Goal: Task Accomplishment & Management: Complete application form

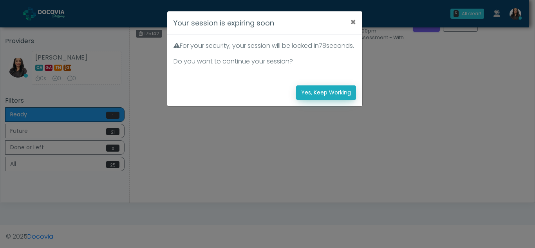
click at [309, 100] on button "Yes, Keep Working" at bounding box center [326, 92] width 60 height 14
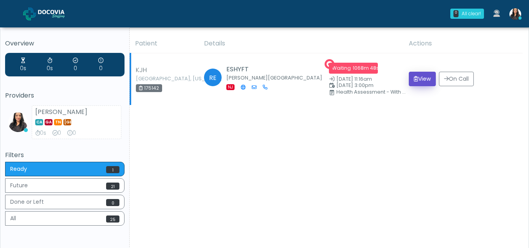
click at [416, 77] on button "View" at bounding box center [422, 79] width 27 height 14
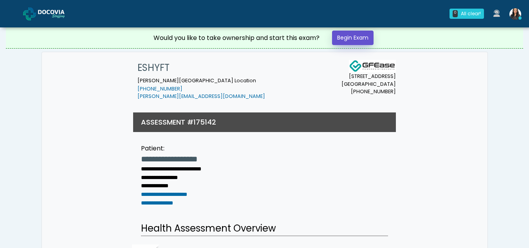
click at [350, 40] on link "Begin Exam" at bounding box center [353, 38] width 42 height 14
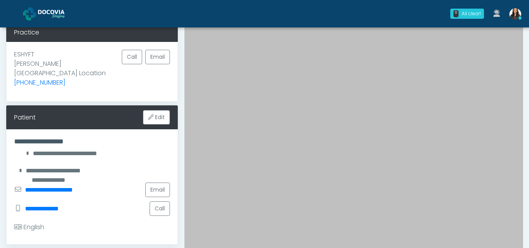
scroll to position [52, 0]
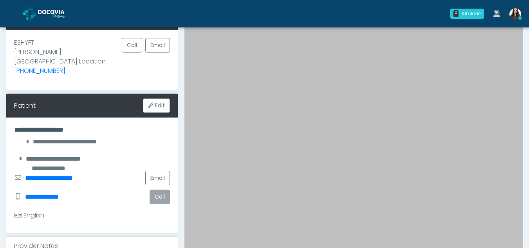
click at [156, 190] on button "Call" at bounding box center [160, 197] width 20 height 14
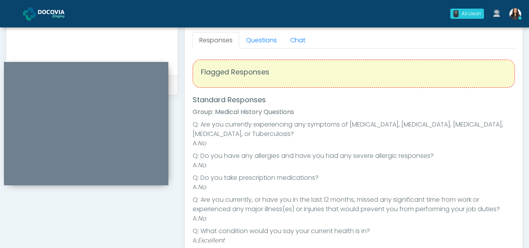
scroll to position [455, 0]
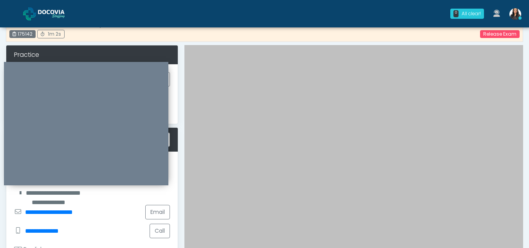
scroll to position [0, 0]
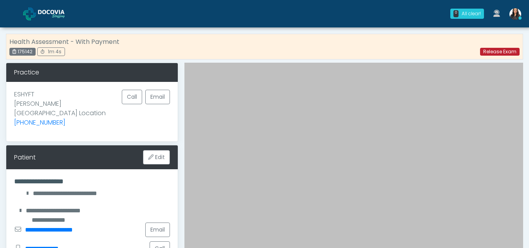
click at [495, 51] on link "Release Exam" at bounding box center [500, 52] width 40 height 8
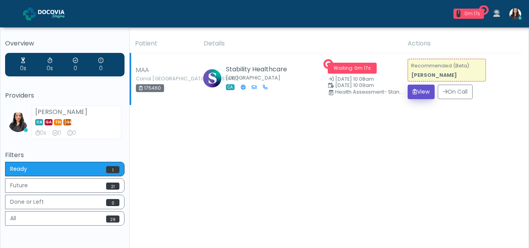
click at [418, 89] on button "View" at bounding box center [421, 92] width 27 height 14
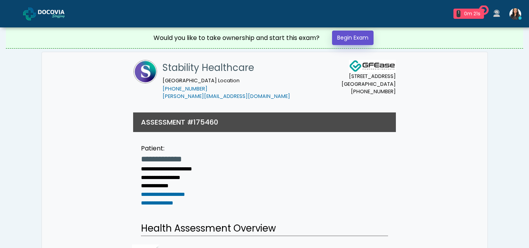
click at [347, 37] on link "Begin Exam" at bounding box center [353, 38] width 42 height 14
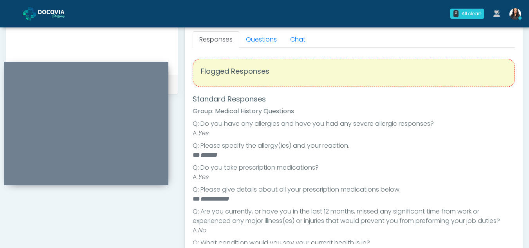
scroll to position [344, 0]
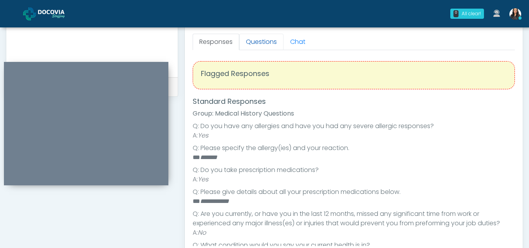
click at [268, 38] on link "Questions" at bounding box center [261, 42] width 44 height 16
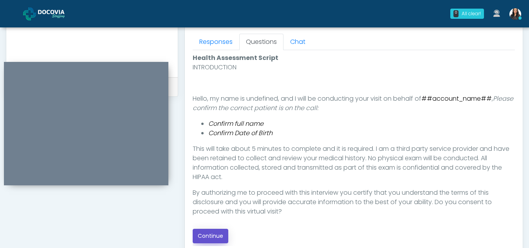
click at [210, 231] on button "Continue" at bounding box center [211, 236] width 36 height 14
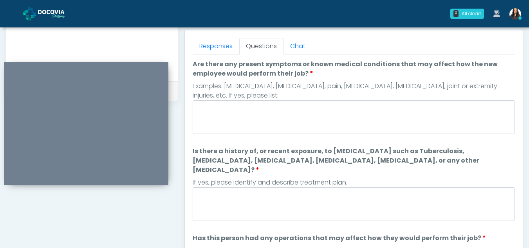
scroll to position [337, 0]
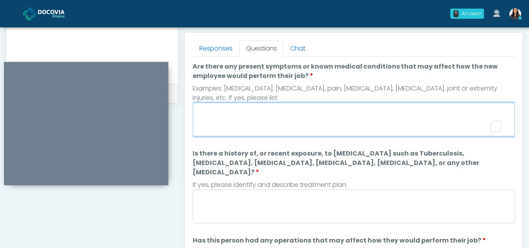
click at [267, 122] on textarea "Are there any present symptoms or known medical conditions that may affect how …" at bounding box center [354, 120] width 322 height 34
type textarea "**"
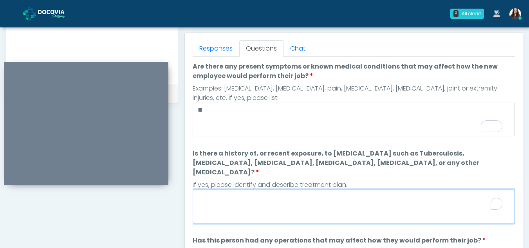
click at [262, 203] on textarea "Is there a history of, or recent exposure, to infectious diseases such as Tuber…" at bounding box center [354, 207] width 322 height 34
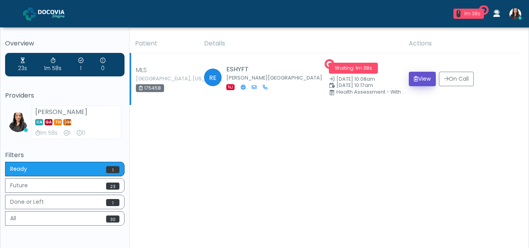
click at [417, 79] on button "View" at bounding box center [422, 79] width 27 height 14
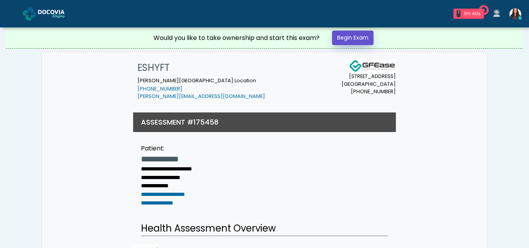
click at [349, 34] on link "Begin Exam" at bounding box center [353, 38] width 42 height 14
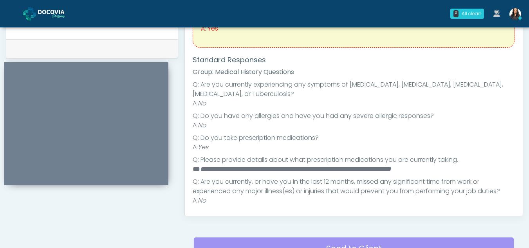
scroll to position [43, 0]
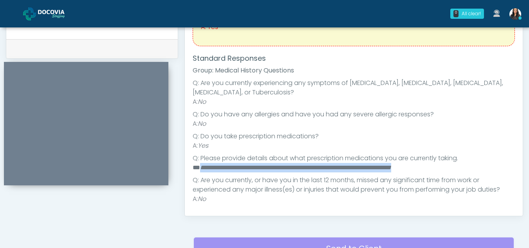
drag, startPoint x: 201, startPoint y: 168, endPoint x: 485, endPoint y: 168, distance: 284.0
click at [485, 168] on li "**********" at bounding box center [351, 167] width 316 height 9
copy em "**********"
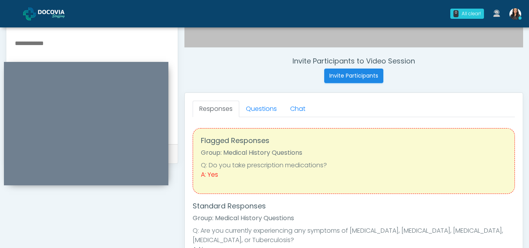
scroll to position [275, 0]
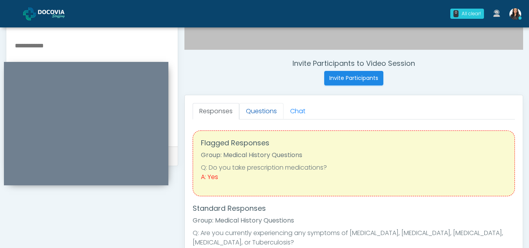
click at [261, 113] on link "Questions" at bounding box center [261, 111] width 44 height 16
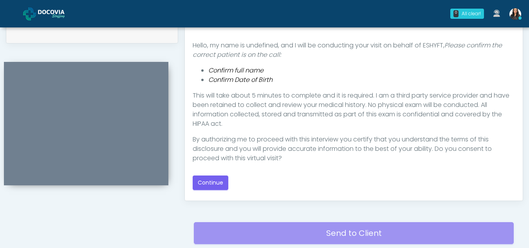
scroll to position [403, 0]
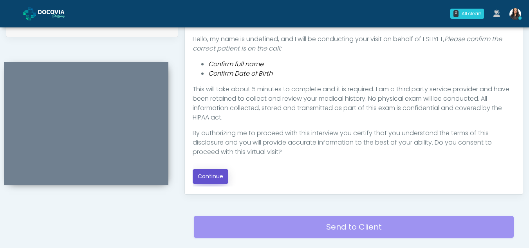
click at [215, 172] on button "Continue" at bounding box center [211, 176] width 36 height 14
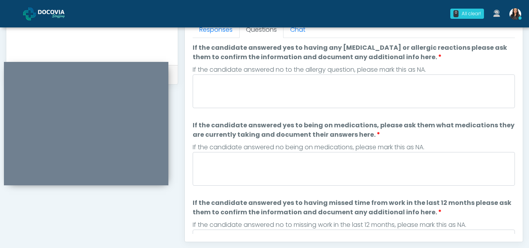
scroll to position [347, 0]
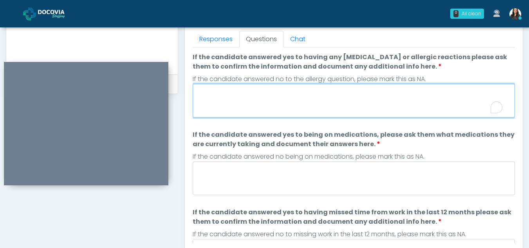
click at [225, 101] on textarea "If the candidate answered yes to having any allergies or allergic reactions ple…" at bounding box center [354, 101] width 322 height 34
type textarea "**"
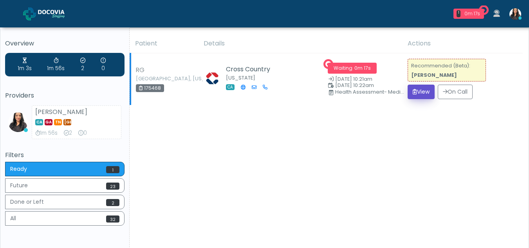
click at [415, 91] on button "View" at bounding box center [421, 92] width 27 height 14
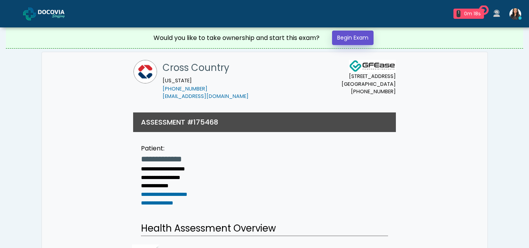
click at [350, 38] on link "Begin Exam" at bounding box center [353, 38] width 42 height 14
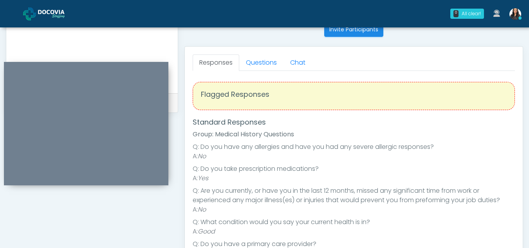
scroll to position [314, 0]
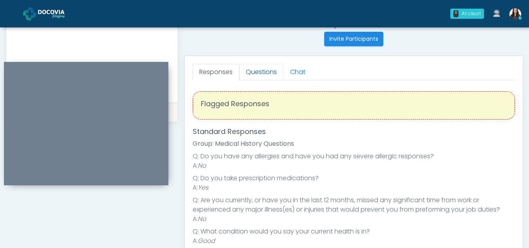
click at [262, 72] on link "Questions" at bounding box center [261, 72] width 44 height 16
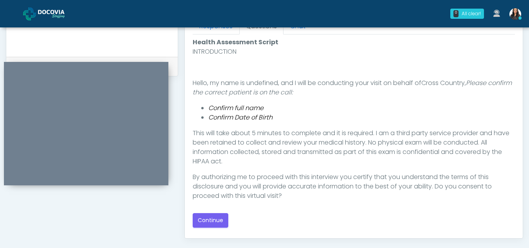
scroll to position [361, 0]
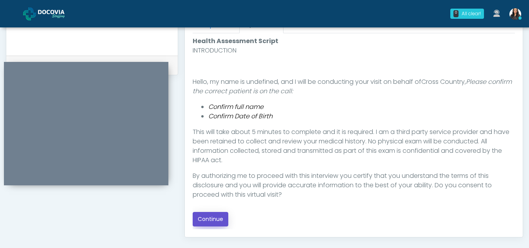
click at [209, 219] on button "Continue" at bounding box center [211, 219] width 36 height 14
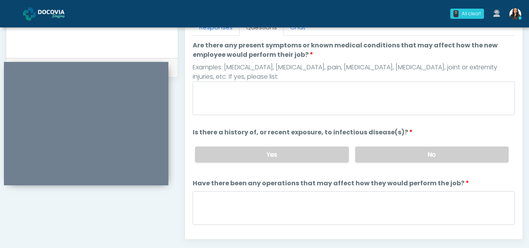
scroll to position [357, 0]
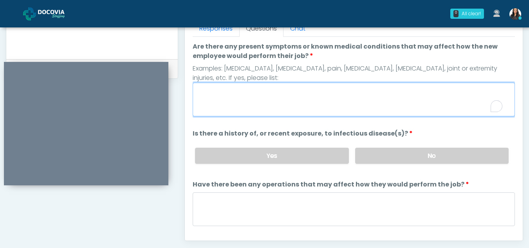
click at [256, 101] on textarea "Are there any present symptoms or known medical conditions that may affect how …" at bounding box center [354, 100] width 322 height 34
type textarea "**"
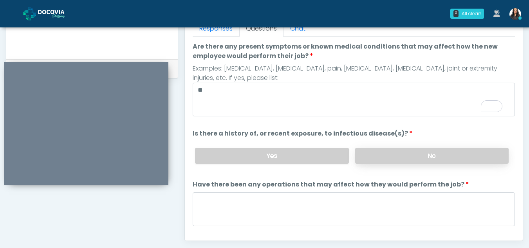
click at [438, 158] on label "No" at bounding box center [432, 156] width 154 height 16
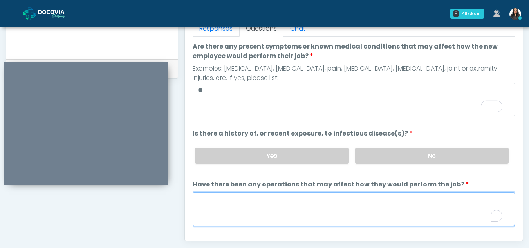
click at [255, 206] on textarea "Have there been any operations that may affect how they would perform the job?" at bounding box center [354, 209] width 322 height 34
type textarea "**"
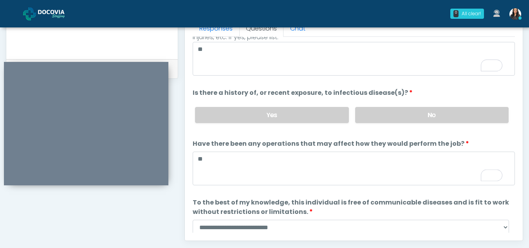
scroll to position [67, 0]
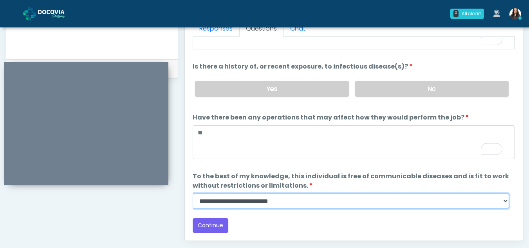
click at [505, 199] on select "**********" at bounding box center [351, 200] width 316 height 15
select select "******"
click at [193, 193] on select "**********" at bounding box center [351, 200] width 316 height 15
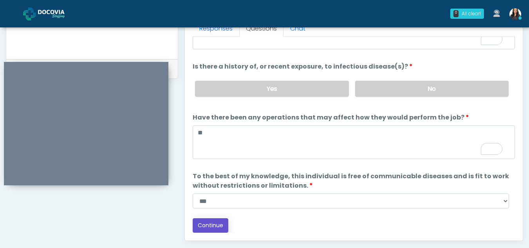
click at [212, 221] on button "Continue" at bounding box center [211, 225] width 36 height 14
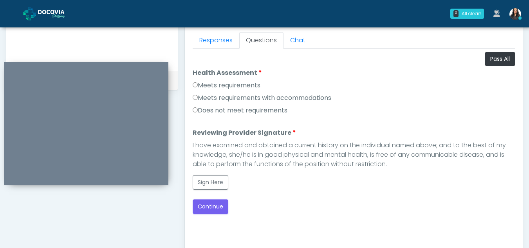
scroll to position [322, 0]
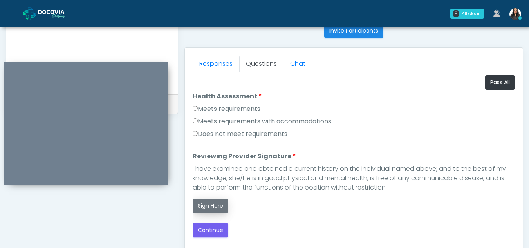
click at [215, 209] on button "Sign Here" at bounding box center [211, 206] width 36 height 14
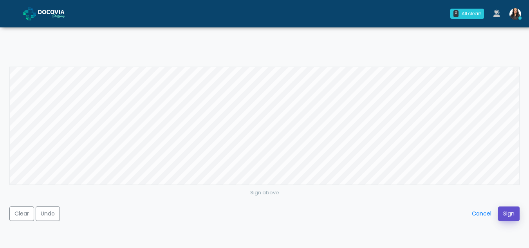
click at [508, 216] on button "Sign" at bounding box center [509, 213] width 22 height 14
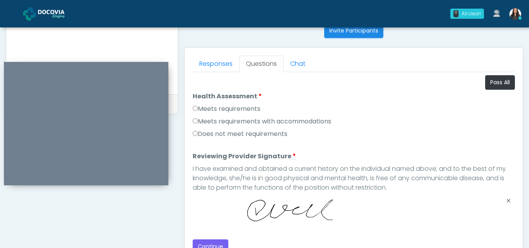
scroll to position [455, 0]
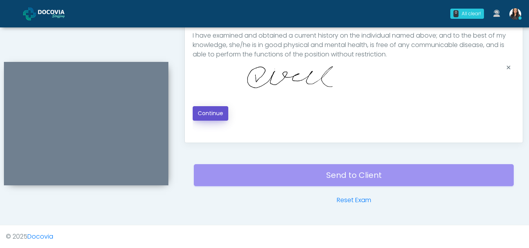
click at [214, 117] on button "Continue" at bounding box center [211, 113] width 36 height 14
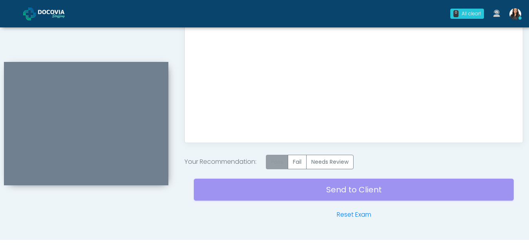
click at [282, 164] on label "Pass" at bounding box center [277, 162] width 22 height 14
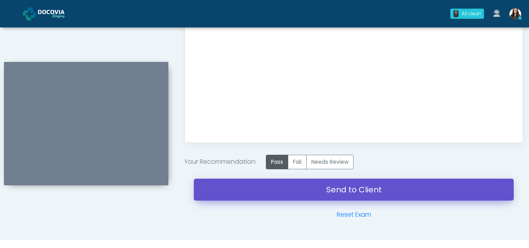
click at [363, 193] on link "Send to Client" at bounding box center [354, 190] width 320 height 22
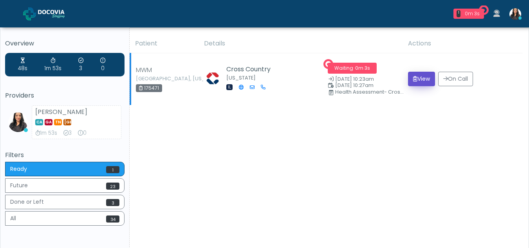
click at [425, 76] on button "View" at bounding box center [421, 79] width 27 height 14
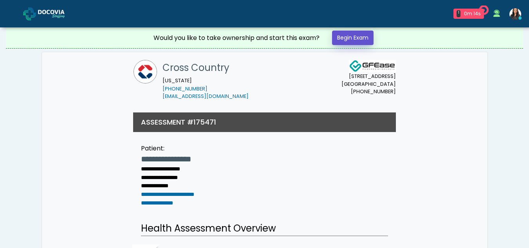
click at [344, 39] on link "Begin Exam" at bounding box center [353, 38] width 42 height 14
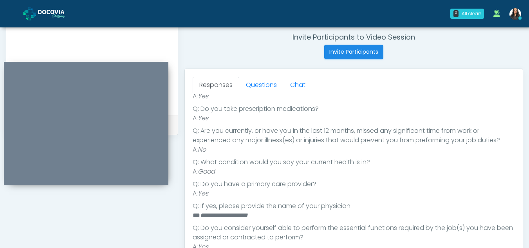
scroll to position [300, 0]
click at [268, 86] on link "Questions" at bounding box center [261, 86] width 44 height 16
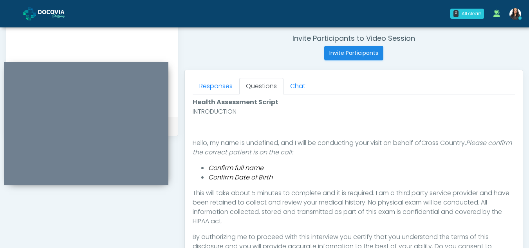
scroll to position [358, 0]
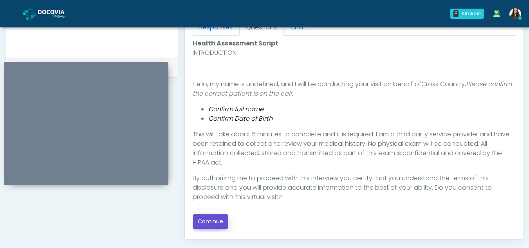
click at [218, 222] on button "Continue" at bounding box center [211, 221] width 36 height 14
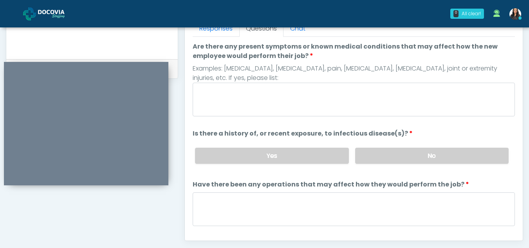
scroll to position [341, 0]
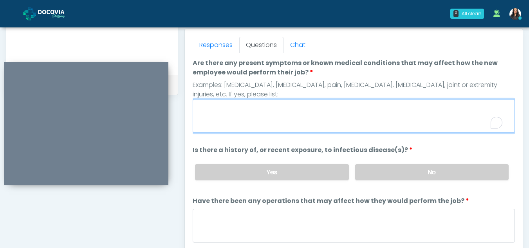
click at [209, 117] on textarea "Are there any present symptoms or known medical conditions that may affect how …" at bounding box center [354, 116] width 322 height 34
type textarea "**"
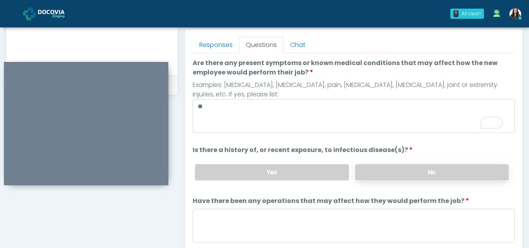
click at [417, 174] on label "No" at bounding box center [432, 172] width 154 height 16
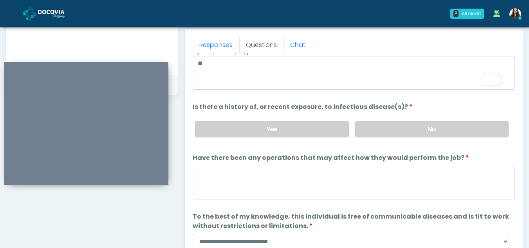
scroll to position [67, 0]
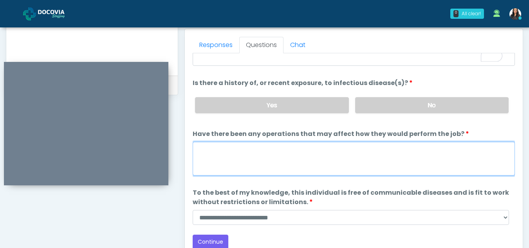
click at [244, 159] on textarea "Have there been any operations that may affect how they would perform the job?" at bounding box center [354, 159] width 322 height 34
type textarea "**"
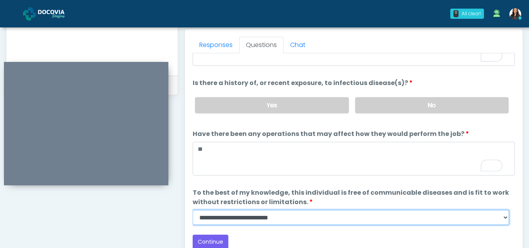
click at [507, 218] on select "**********" at bounding box center [351, 217] width 316 height 15
select select "******"
click at [193, 210] on select "**********" at bounding box center [351, 217] width 316 height 15
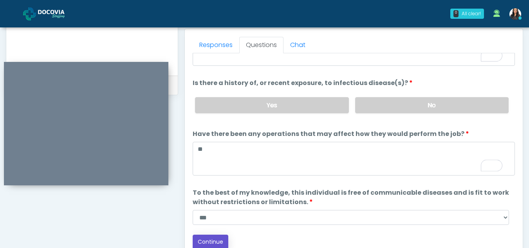
click at [212, 239] on button "Continue" at bounding box center [211, 242] width 36 height 14
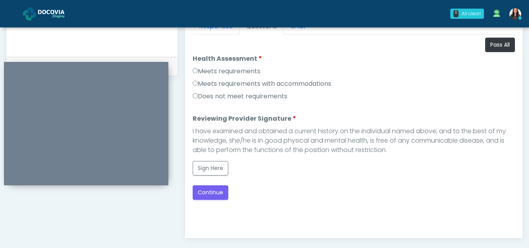
scroll to position [351, 0]
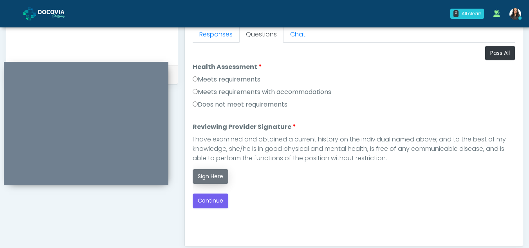
click at [213, 177] on button "Sign Here" at bounding box center [211, 176] width 36 height 14
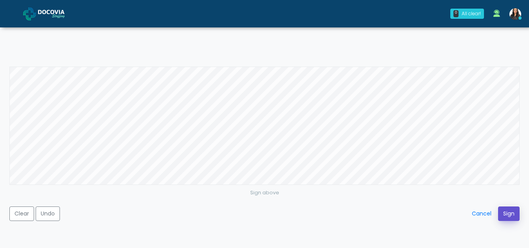
click at [506, 210] on button "Sign" at bounding box center [509, 213] width 22 height 14
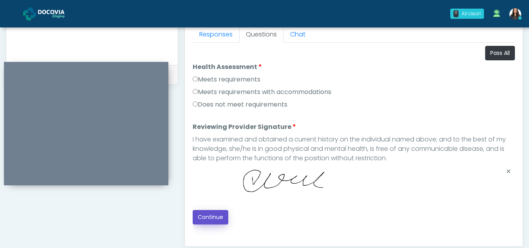
click at [216, 213] on button "Continue" at bounding box center [211, 217] width 36 height 14
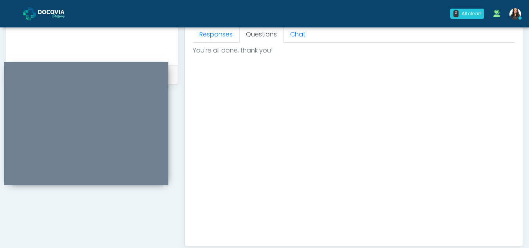
scroll to position [470, 0]
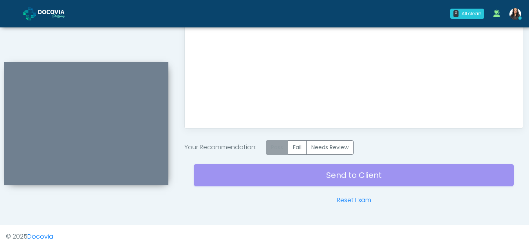
click at [280, 149] on label "Pass" at bounding box center [277, 147] width 22 height 14
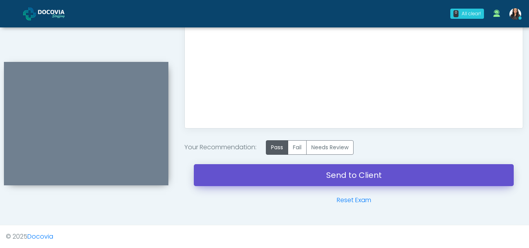
click at [376, 172] on link "Send to Client" at bounding box center [354, 175] width 320 height 22
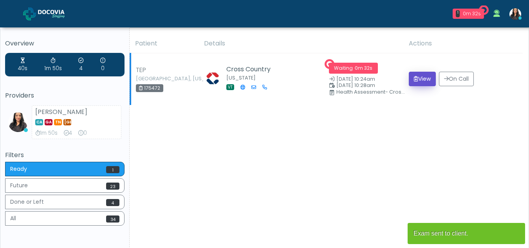
click at [416, 82] on button "View" at bounding box center [422, 79] width 27 height 14
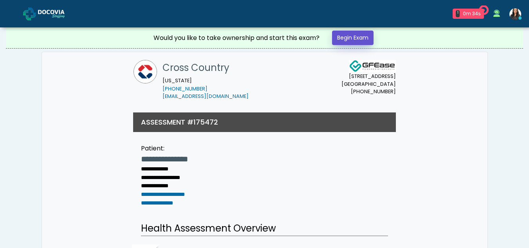
click at [357, 38] on link "Begin Exam" at bounding box center [353, 38] width 42 height 14
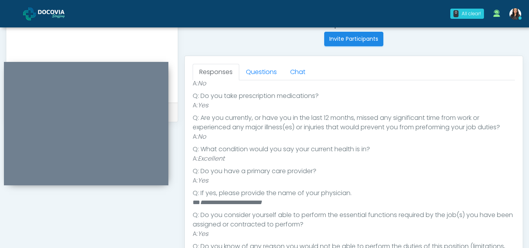
scroll to position [303, 0]
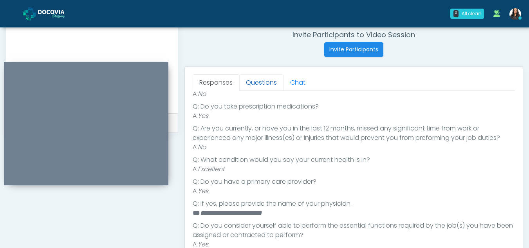
click at [252, 79] on link "Questions" at bounding box center [261, 82] width 44 height 16
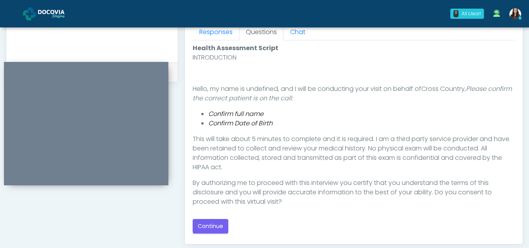
scroll to position [365, 0]
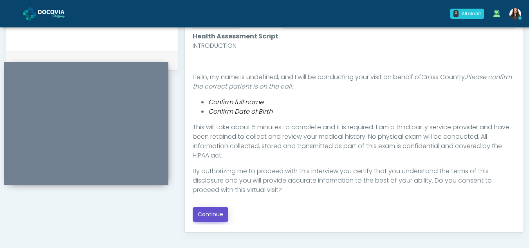
click at [207, 213] on button "Continue" at bounding box center [211, 214] width 36 height 14
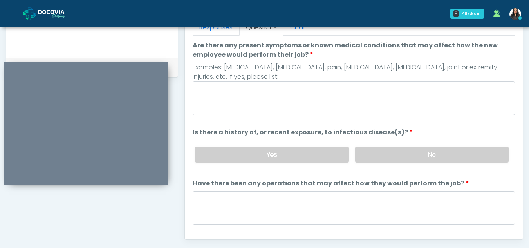
scroll to position [343, 0]
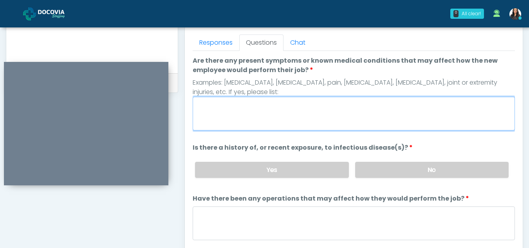
click at [239, 114] on textarea "Are there any present symptoms or known medical conditions that may affect how …" at bounding box center [354, 114] width 322 height 34
type textarea "**"
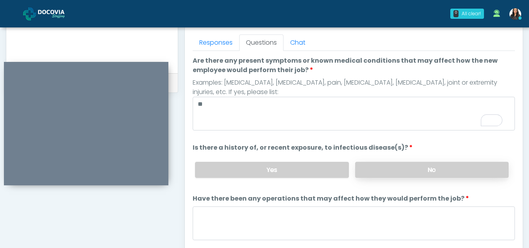
click at [406, 166] on label "No" at bounding box center [432, 170] width 154 height 16
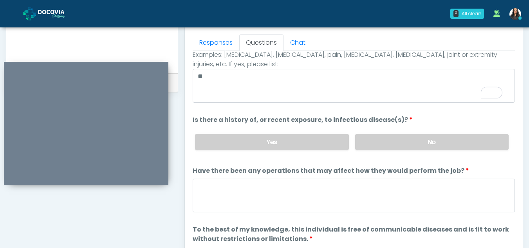
scroll to position [44, 0]
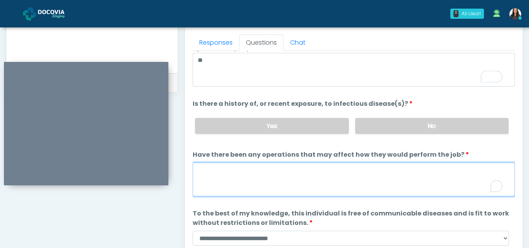
click at [242, 181] on textarea "Have there been any operations that may affect how they would perform the job?" at bounding box center [354, 180] width 322 height 34
type textarea "**"
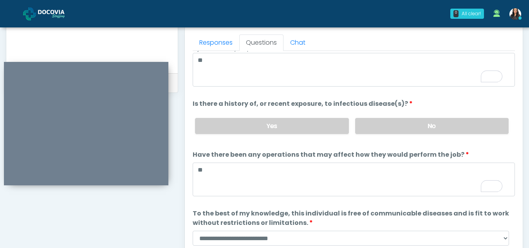
scroll to position [67, 0]
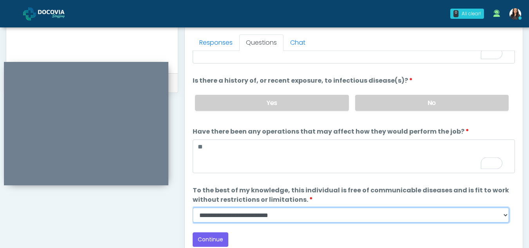
click at [504, 219] on select "**********" at bounding box center [351, 215] width 316 height 15
select select "******"
click at [193, 208] on select "**********" at bounding box center [351, 215] width 316 height 15
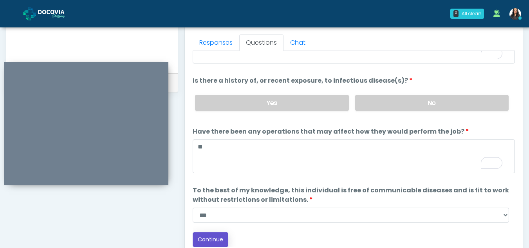
click at [211, 237] on button "Continue" at bounding box center [211, 239] width 36 height 14
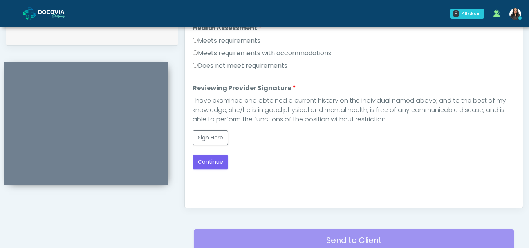
scroll to position [343, 0]
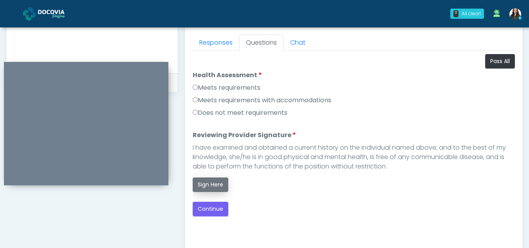
click at [214, 188] on button "Sign Here" at bounding box center [211, 184] width 36 height 14
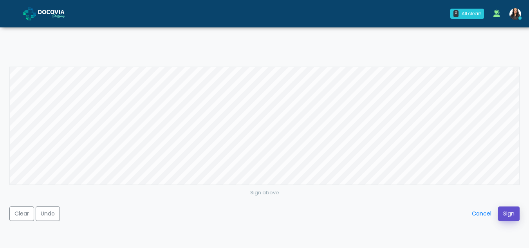
click at [508, 213] on button "Sign" at bounding box center [509, 213] width 22 height 14
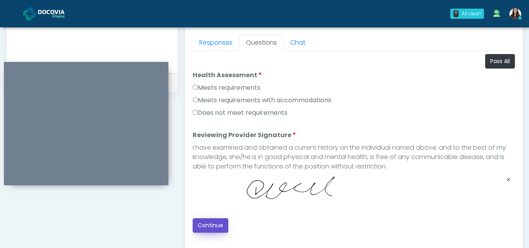
click at [212, 224] on button "Continue" at bounding box center [211, 225] width 36 height 14
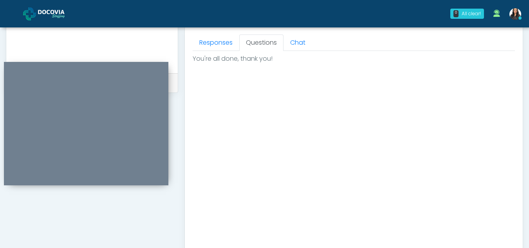
scroll to position [470, 0]
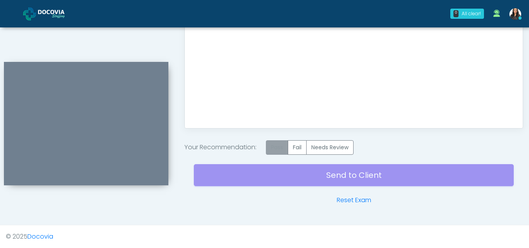
click at [278, 152] on label "Pass" at bounding box center [277, 147] width 22 height 14
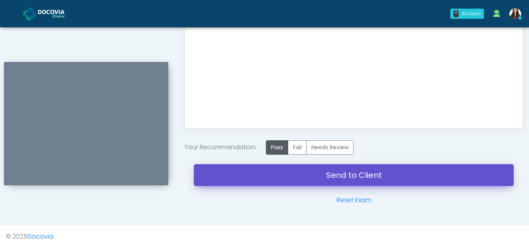
click at [317, 169] on link "Send to Client" at bounding box center [354, 175] width 320 height 22
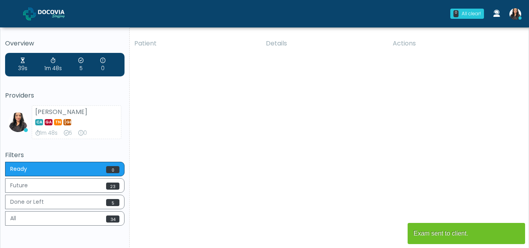
click at [154, 169] on div "Patient Details Actions TEP [GEOGRAPHIC_DATA], [US_STATE] 175472 Cross Country …" at bounding box center [326, 145] width 393 height 223
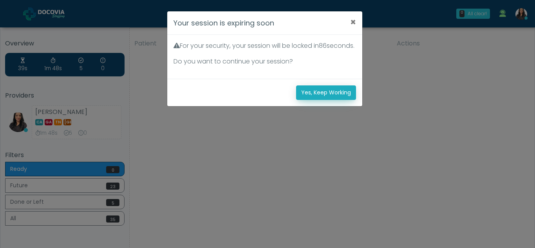
click at [314, 100] on button "Yes, Keep Working" at bounding box center [326, 92] width 60 height 14
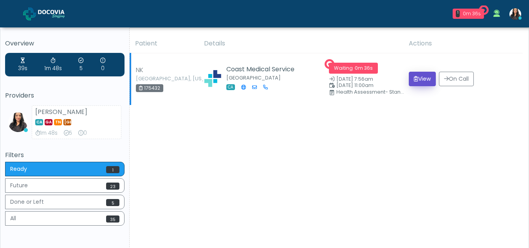
click at [418, 77] on button "View" at bounding box center [422, 79] width 27 height 14
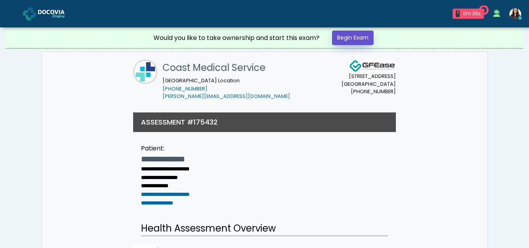
click at [354, 37] on link "Begin Exam" at bounding box center [353, 38] width 42 height 14
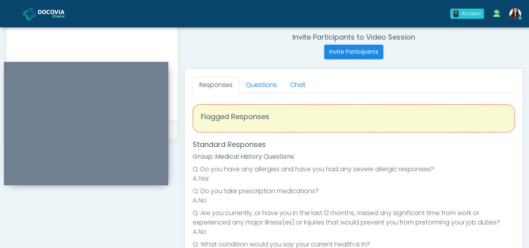
scroll to position [298, 0]
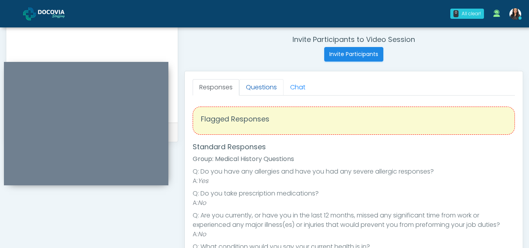
click at [264, 91] on link "Questions" at bounding box center [261, 87] width 44 height 16
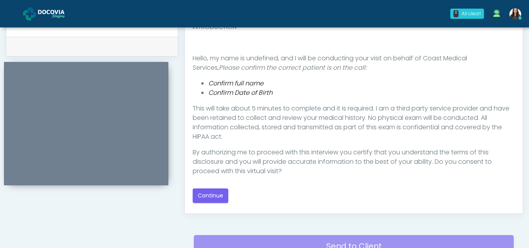
scroll to position [391, 0]
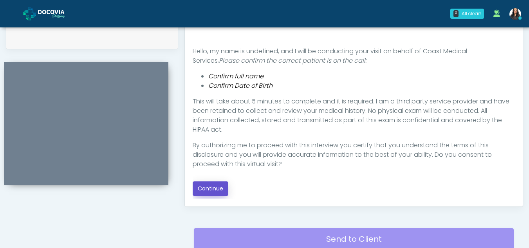
click at [208, 185] on button "Continue" at bounding box center [211, 188] width 36 height 14
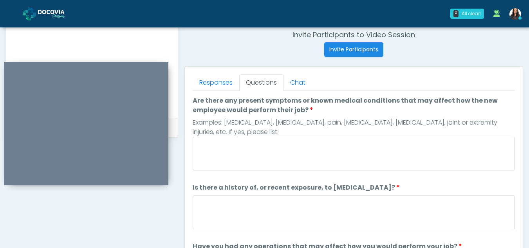
scroll to position [294, 0]
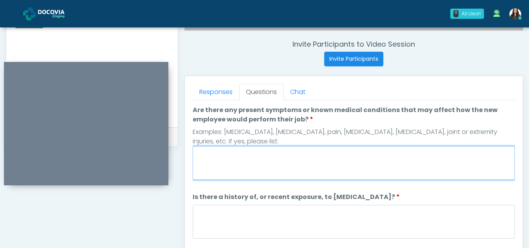
click at [265, 163] on textarea "Are there any present symptoms or known medical conditions that may affect how …" at bounding box center [354, 163] width 322 height 34
type textarea "**"
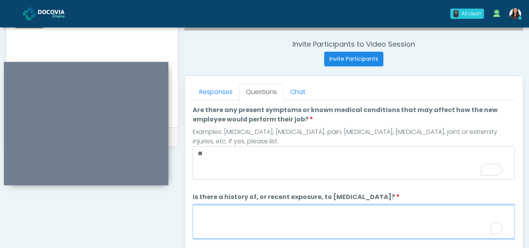
click at [265, 224] on textarea "Is there a history of, or recent exposure, to infectious diseases?" at bounding box center [354, 222] width 322 height 34
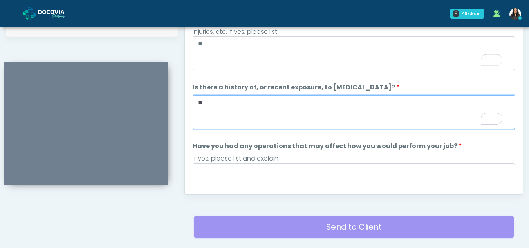
scroll to position [407, 0]
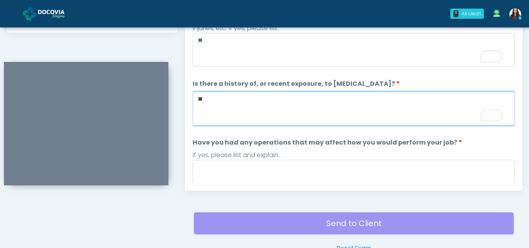
type textarea "**"
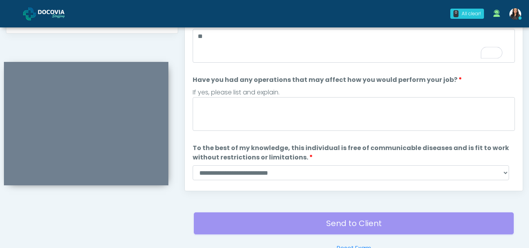
scroll to position [0, 0]
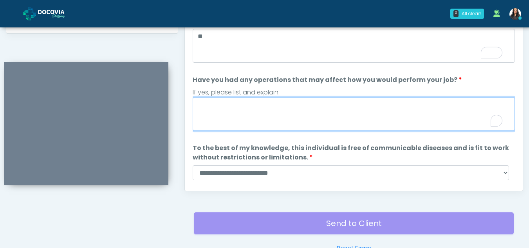
click at [214, 112] on textarea "Have you had any operations that may affect how you would perform your job?" at bounding box center [354, 114] width 322 height 34
type textarea "**"
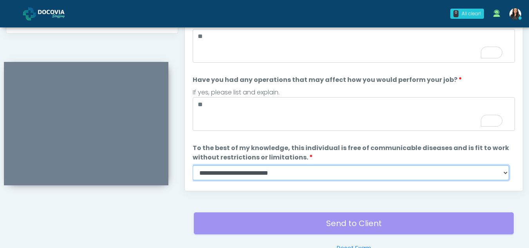
click at [504, 174] on select "**********" at bounding box center [351, 172] width 316 height 15
select select "******"
click at [193, 165] on select "**********" at bounding box center [351, 172] width 316 height 15
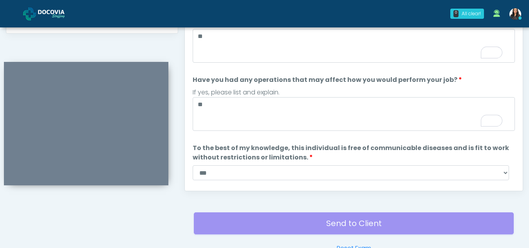
scroll to position [84, 0]
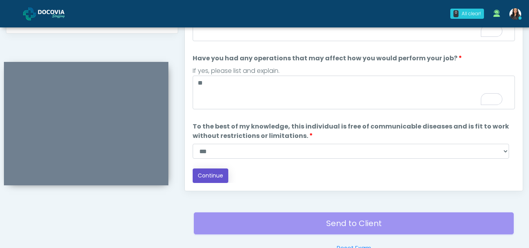
click at [209, 169] on button "Continue" at bounding box center [211, 175] width 36 height 14
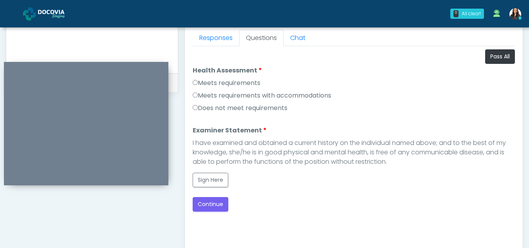
scroll to position [336, 0]
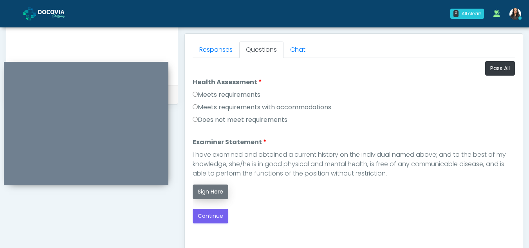
click at [204, 190] on button "Sign Here" at bounding box center [211, 191] width 36 height 14
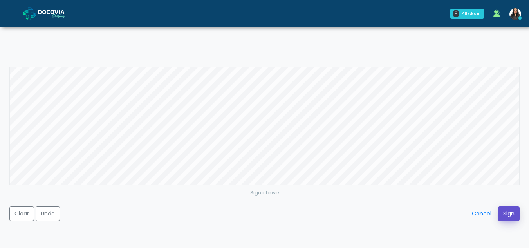
click at [510, 215] on button "Sign" at bounding box center [509, 213] width 22 height 14
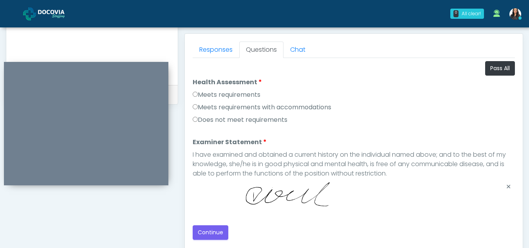
scroll to position [380, 0]
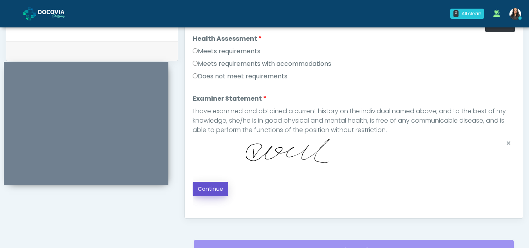
click at [213, 185] on button "Continue" at bounding box center [211, 189] width 36 height 14
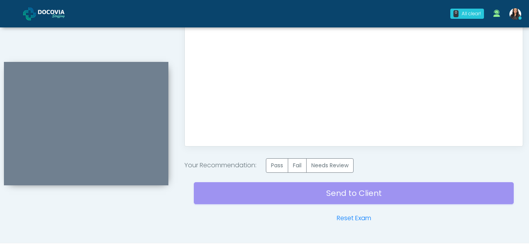
scroll to position [453, 0]
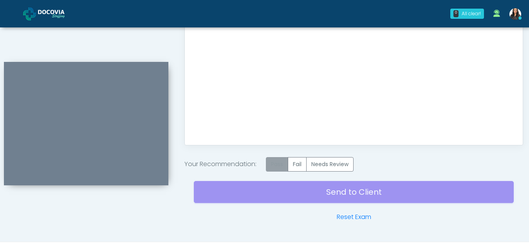
click at [276, 166] on label "Pass" at bounding box center [277, 164] width 22 height 14
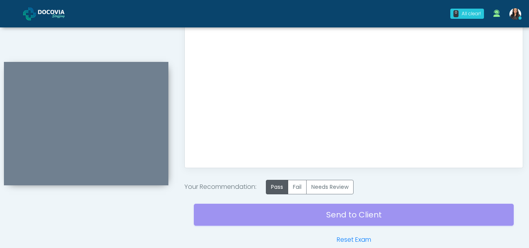
scroll to position [446, 0]
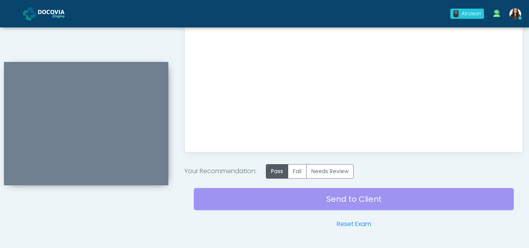
click at [328, 197] on div "Send to Client Reset Exam" at bounding box center [354, 204] width 320 height 50
click at [348, 200] on div "Send to Client Reset Exam" at bounding box center [354, 204] width 320 height 50
click at [349, 199] on div "Send to Client Reset Exam" at bounding box center [354, 204] width 320 height 50
click at [351, 167] on label "Needs Review" at bounding box center [329, 171] width 47 height 14
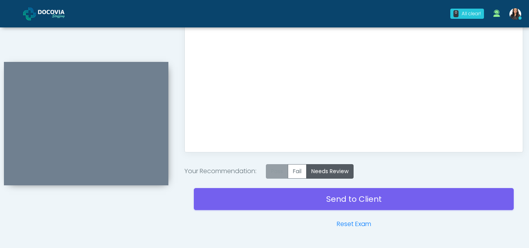
click at [276, 170] on label "Pass" at bounding box center [277, 171] width 22 height 14
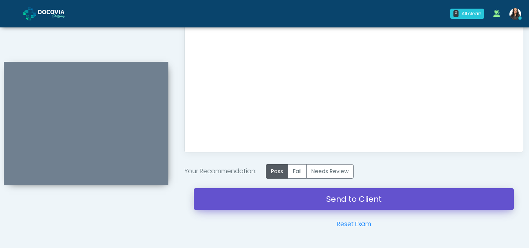
click at [351, 196] on link "Send to Client" at bounding box center [354, 199] width 320 height 22
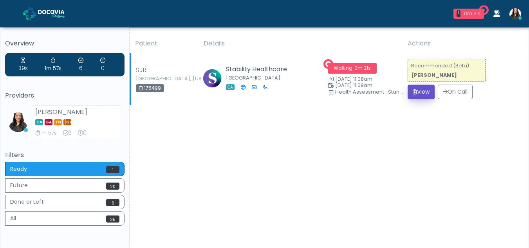
click at [423, 94] on button "View" at bounding box center [421, 92] width 27 height 14
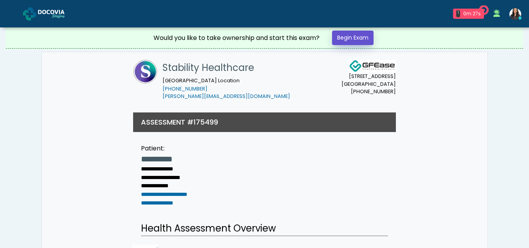
click at [358, 33] on link "Begin Exam" at bounding box center [353, 38] width 42 height 14
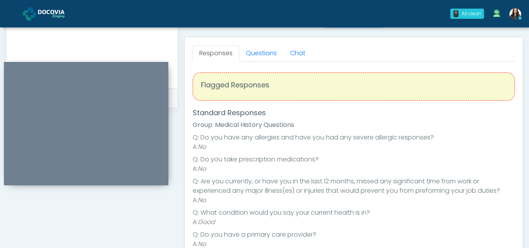
scroll to position [327, 0]
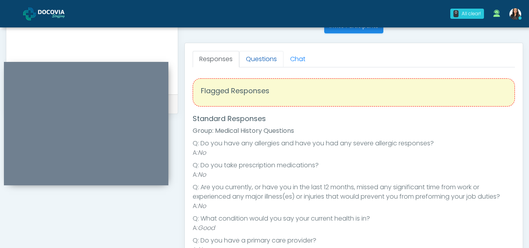
click at [259, 56] on link "Questions" at bounding box center [261, 59] width 44 height 16
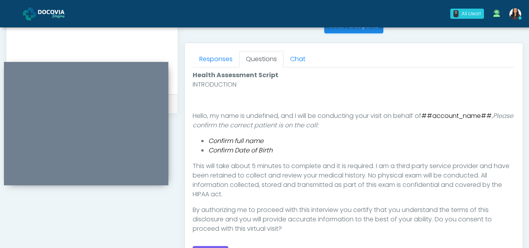
scroll to position [387, 0]
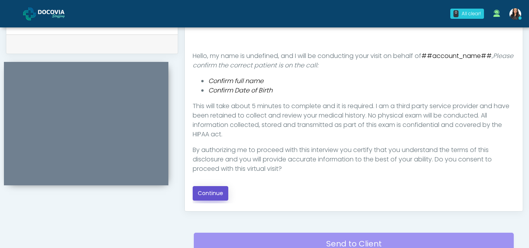
click at [218, 187] on button "Continue" at bounding box center [211, 193] width 36 height 14
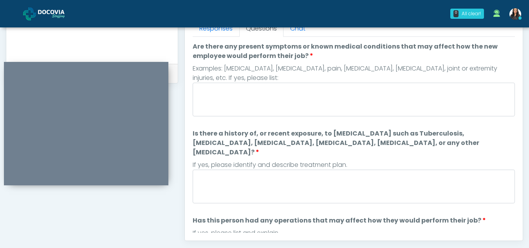
scroll to position [356, 0]
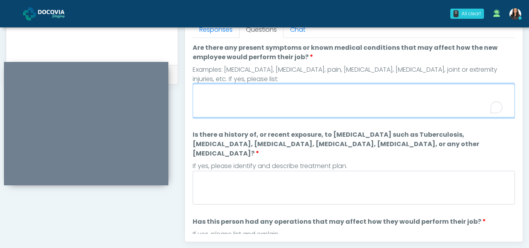
click at [235, 109] on textarea "Are there any present symptoms or known medical conditions that may affect how …" at bounding box center [354, 101] width 322 height 34
type textarea "**"
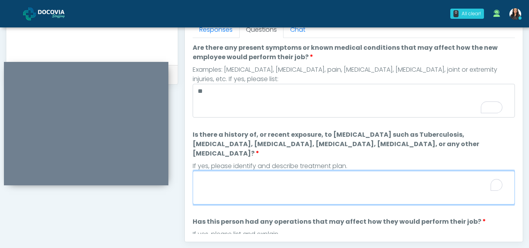
click at [240, 184] on textarea "Is there a history of, or recent exposure, to [MEDICAL_DATA] such as Tuberculos…" at bounding box center [354, 188] width 322 height 34
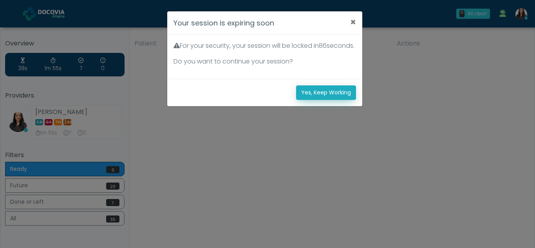
click at [341, 100] on button "Yes, Keep Working" at bounding box center [326, 92] width 60 height 14
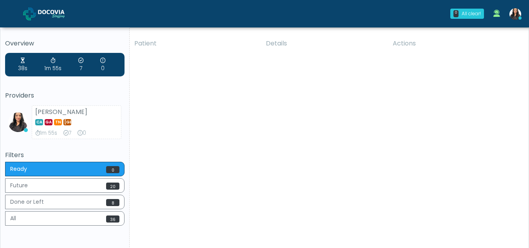
click at [180, 85] on div "Patient Details Actions VDP [GEOGRAPHIC_DATA], [US_STATE] 175507 Cross Country …" at bounding box center [326, 145] width 393 height 223
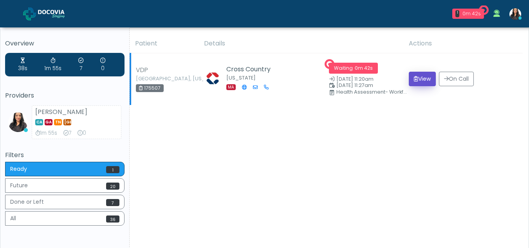
click at [420, 79] on button "View" at bounding box center [422, 79] width 27 height 14
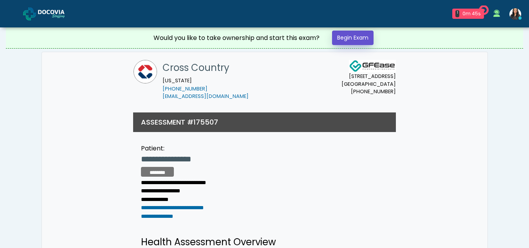
click at [348, 38] on link "Begin Exam" at bounding box center [353, 38] width 42 height 14
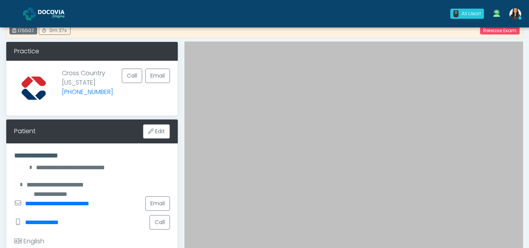
scroll to position [24, 0]
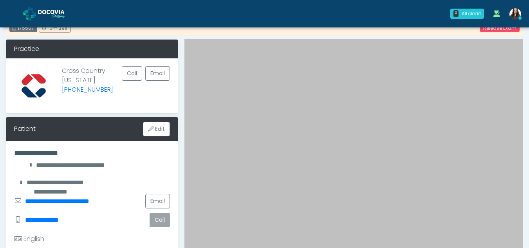
click at [159, 217] on button "Call" at bounding box center [160, 220] width 20 height 14
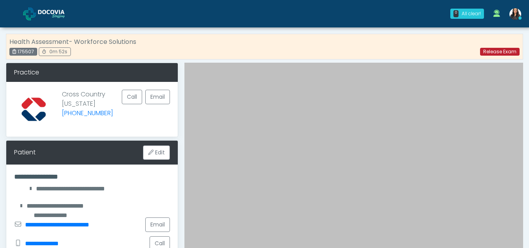
click at [499, 50] on link "Release Exam" at bounding box center [500, 52] width 40 height 8
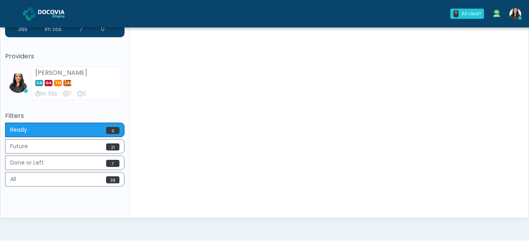
scroll to position [54, 0]
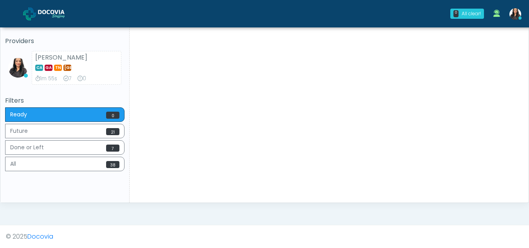
click at [498, 48] on div "Patient Details Actions YB Pasadena, California 175511 KPG Healthcare Scottsdal…" at bounding box center [326, 91] width 393 height 223
click at [480, 47] on div "Patient Details Actions YB Pasadena, California 175511 KPG Healthcare Scottsdal…" at bounding box center [326, 91] width 393 height 223
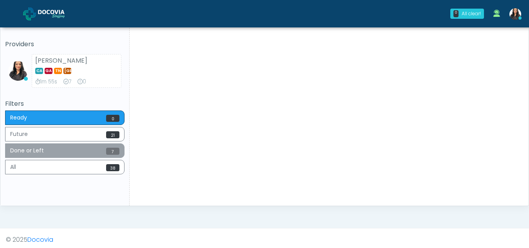
click at [112, 150] on span "7" at bounding box center [112, 151] width 13 height 7
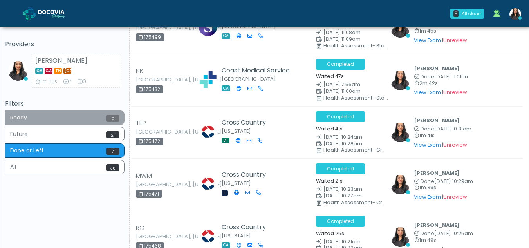
click at [58, 117] on button "Ready 0" at bounding box center [64, 117] width 119 height 14
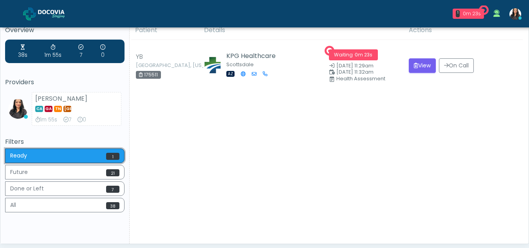
scroll to position [0, 0]
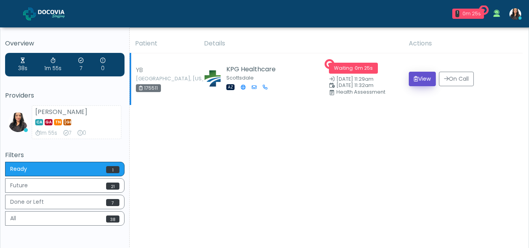
click at [417, 77] on button "View" at bounding box center [422, 79] width 27 height 14
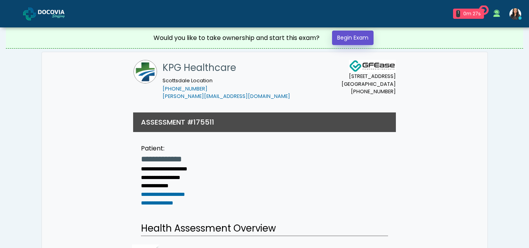
click at [350, 42] on link "Begin Exam" at bounding box center [353, 38] width 42 height 14
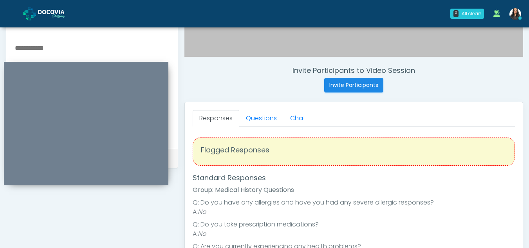
scroll to position [345, 0]
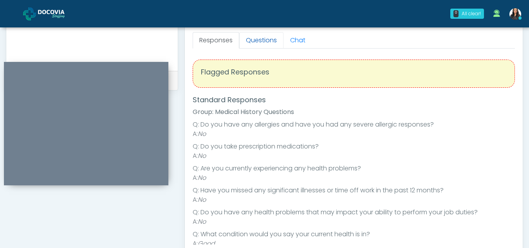
click at [266, 46] on link "Questions" at bounding box center [261, 40] width 44 height 16
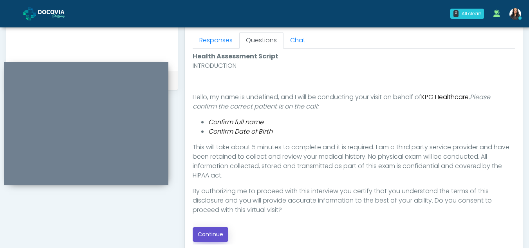
click at [210, 232] on button "Continue" at bounding box center [211, 234] width 36 height 14
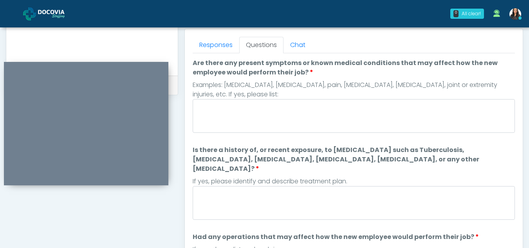
scroll to position [321, 0]
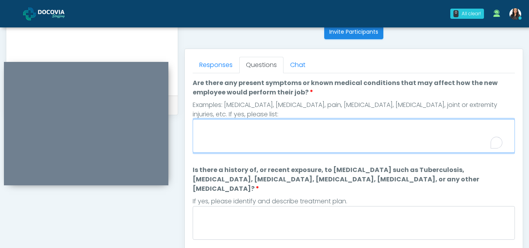
click at [259, 130] on textarea "Are there any present symptoms or known medical conditions that may affect how …" at bounding box center [354, 136] width 322 height 34
type textarea "**"
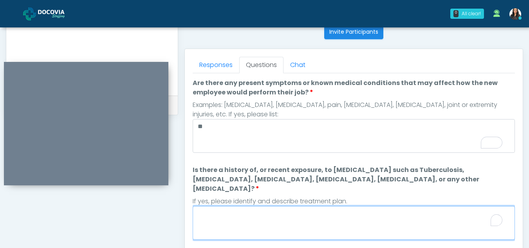
click at [217, 210] on textarea "Is there a history of, or recent exposure, to infectious diseases such as Tuber…" at bounding box center [354, 223] width 322 height 34
type textarea "*"
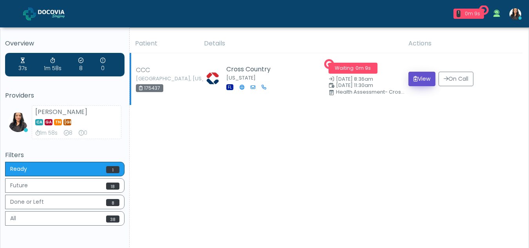
click at [421, 78] on button "View" at bounding box center [422, 79] width 27 height 14
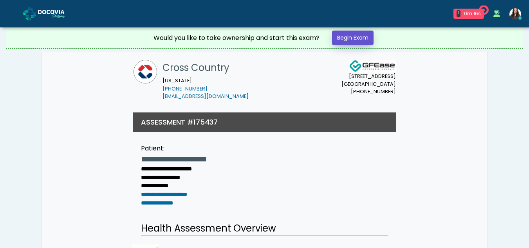
click at [354, 34] on link "Begin Exam" at bounding box center [353, 38] width 42 height 14
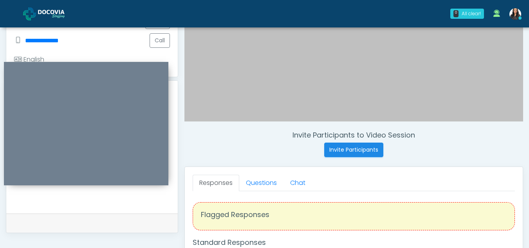
scroll to position [199, 0]
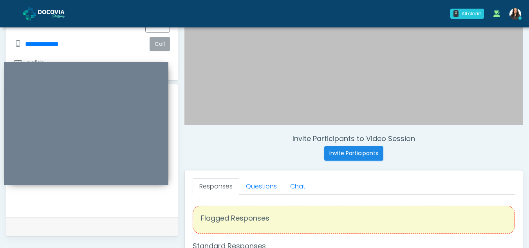
click at [163, 42] on button "Call" at bounding box center [160, 44] width 20 height 14
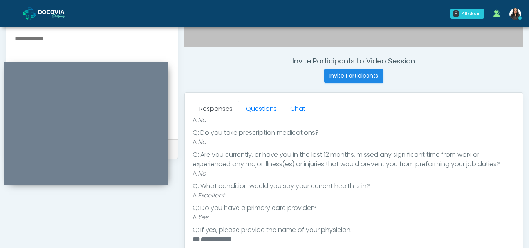
scroll to position [275, 0]
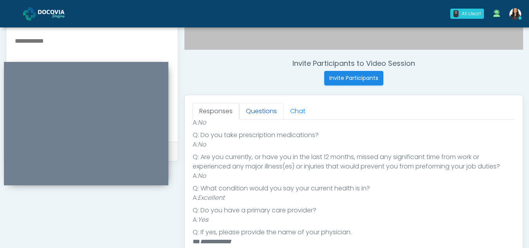
click at [263, 110] on link "Questions" at bounding box center [261, 111] width 44 height 16
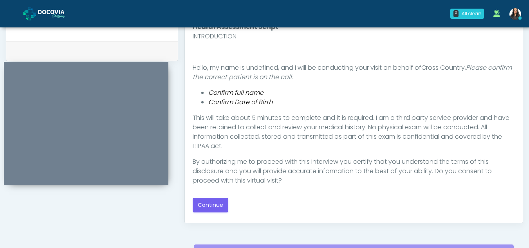
scroll to position [377, 0]
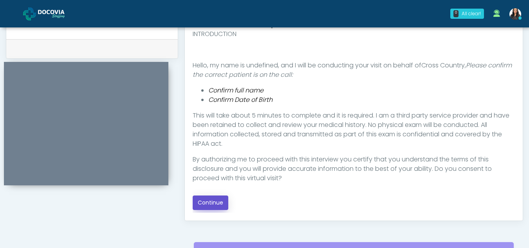
click at [202, 202] on button "Continue" at bounding box center [211, 202] width 36 height 14
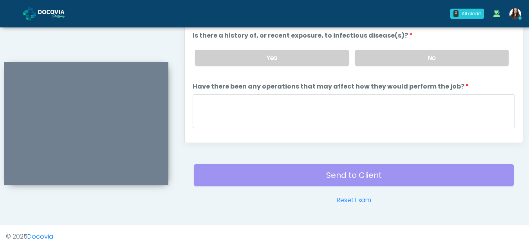
scroll to position [314, 0]
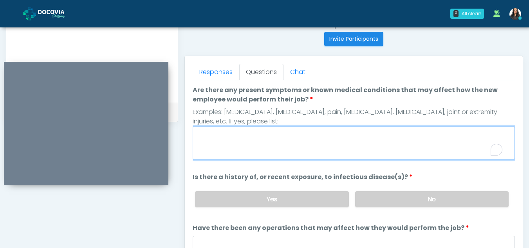
click at [226, 157] on textarea "Are there any present symptoms or known medical conditions that may affect how …" at bounding box center [354, 143] width 322 height 34
type textarea "**"
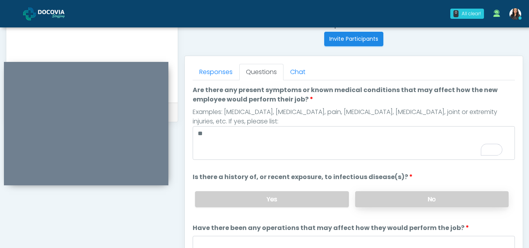
click at [435, 203] on label "No" at bounding box center [432, 199] width 154 height 16
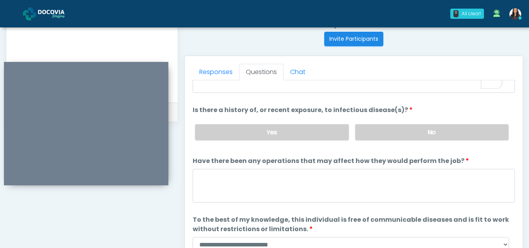
scroll to position [67, 0]
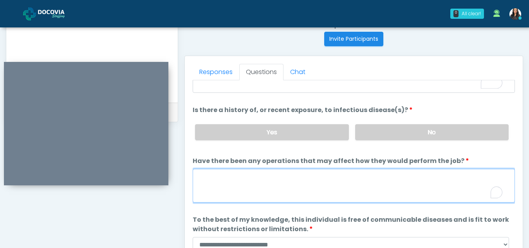
click at [243, 195] on textarea "Have there been any operations that may affect how they would perform the job?" at bounding box center [354, 186] width 322 height 34
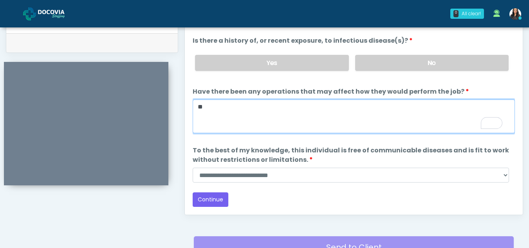
scroll to position [385, 0]
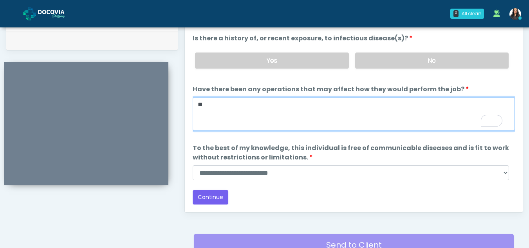
type textarea "**"
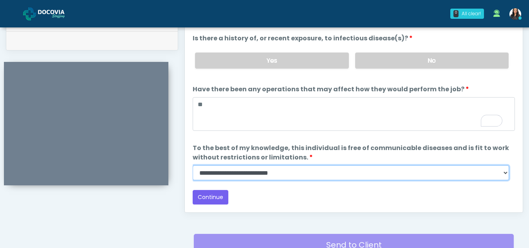
click at [505, 177] on select "**********" at bounding box center [351, 172] width 316 height 15
select select "******"
click at [193, 165] on select "**********" at bounding box center [351, 172] width 316 height 15
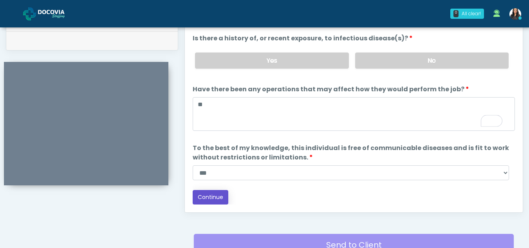
click at [207, 197] on button "Continue" at bounding box center [211, 197] width 36 height 14
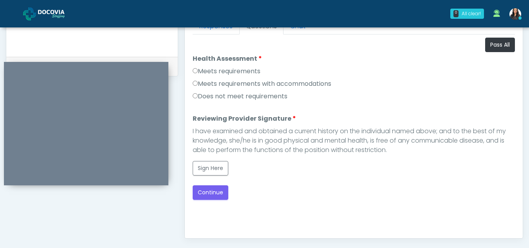
scroll to position [356, 0]
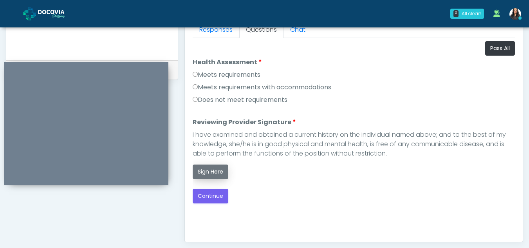
click at [210, 173] on button "Sign Here" at bounding box center [211, 172] width 36 height 14
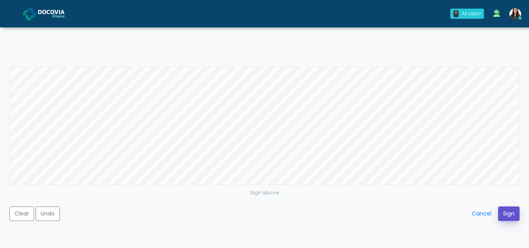
click at [507, 209] on button "Sign" at bounding box center [509, 213] width 22 height 14
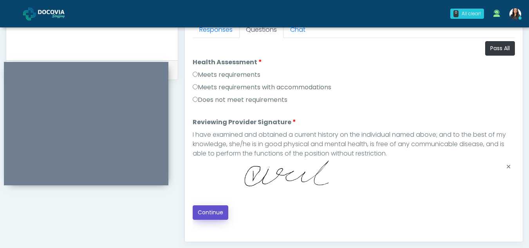
click at [211, 208] on button "Continue" at bounding box center [211, 212] width 36 height 14
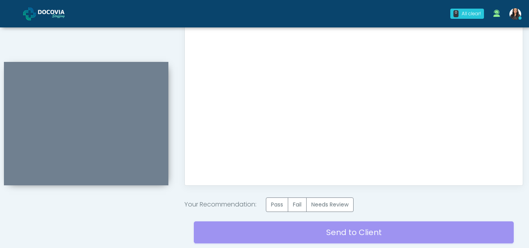
scroll to position [468, 0]
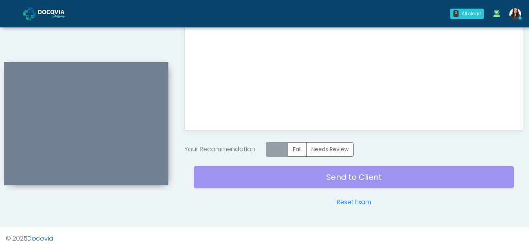
click at [276, 152] on label "Pass" at bounding box center [277, 149] width 22 height 14
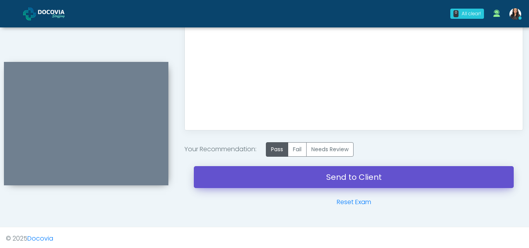
click at [360, 180] on link "Send to Client" at bounding box center [354, 177] width 320 height 22
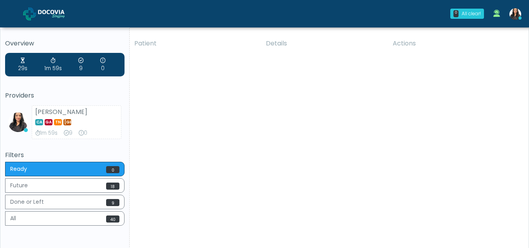
click at [398, 141] on div "Patient Details Actions CCC [GEOGRAPHIC_DATA], [US_STATE] 175437 Cross Country …" at bounding box center [326, 145] width 393 height 223
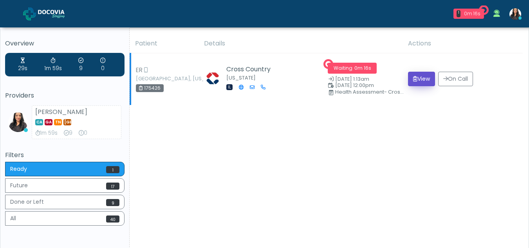
click at [424, 80] on button "View" at bounding box center [421, 79] width 27 height 14
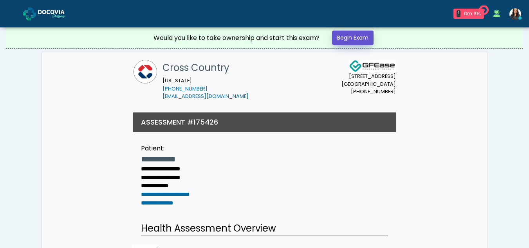
click at [358, 33] on link "Begin Exam" at bounding box center [353, 38] width 42 height 14
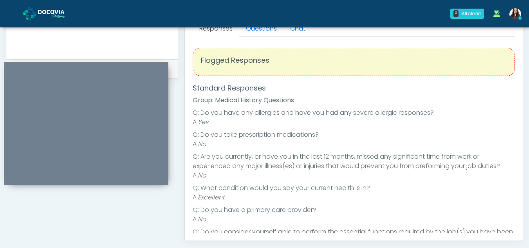
scroll to position [311, 0]
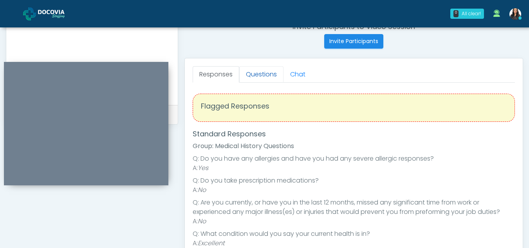
click at [252, 75] on link "Questions" at bounding box center [261, 74] width 44 height 16
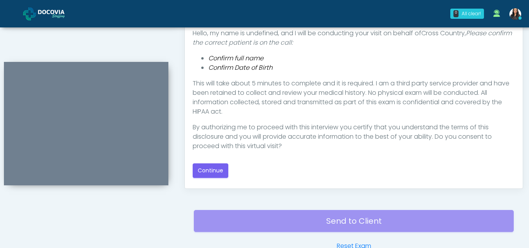
scroll to position [413, 0]
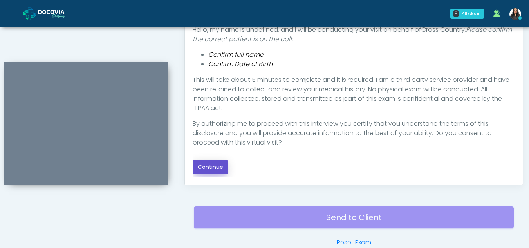
click at [210, 163] on button "Continue" at bounding box center [211, 167] width 36 height 14
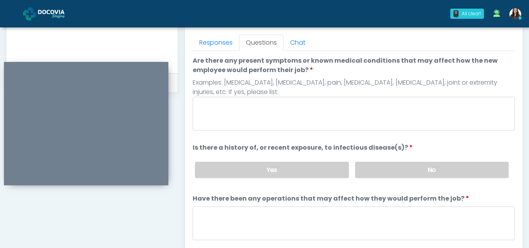
scroll to position [331, 0]
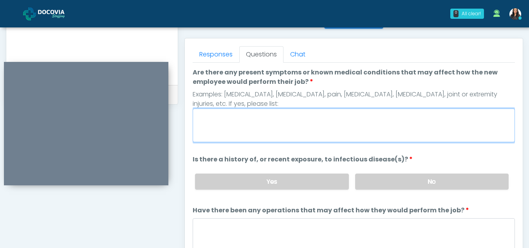
click at [259, 123] on textarea "Are there any present symptoms or known medical conditions that may affect how …" at bounding box center [354, 125] width 322 height 34
type textarea "**"
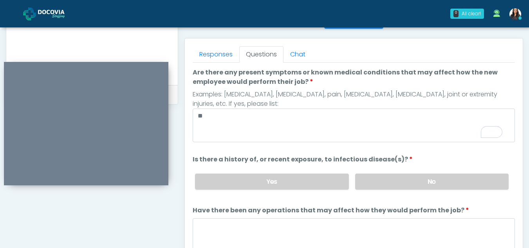
click at [403, 192] on div "Yes No" at bounding box center [352, 181] width 326 height 29
click at [402, 180] on label "No" at bounding box center [432, 182] width 154 height 16
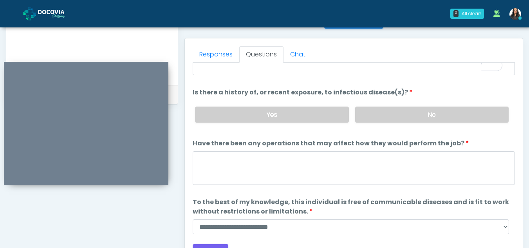
scroll to position [67, 0]
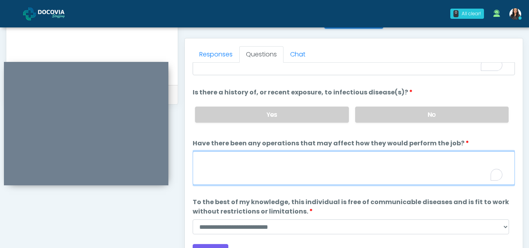
click at [239, 173] on textarea "Have there been any operations that may affect how they would perform the job?" at bounding box center [354, 168] width 322 height 34
type textarea "**"
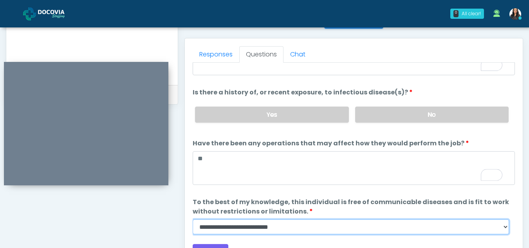
click at [506, 228] on select "**********" at bounding box center [351, 226] width 316 height 15
select select "******"
click at [193, 219] on select "**********" at bounding box center [351, 226] width 316 height 15
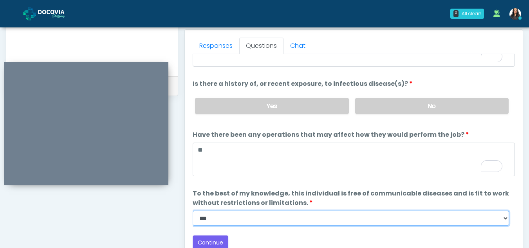
scroll to position [341, 0]
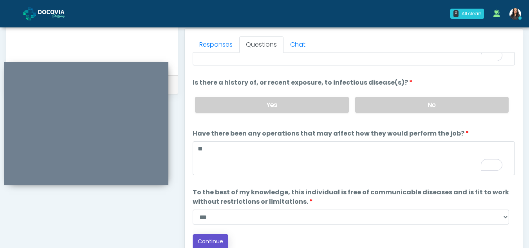
click at [210, 238] on button "Continue" at bounding box center [211, 241] width 36 height 14
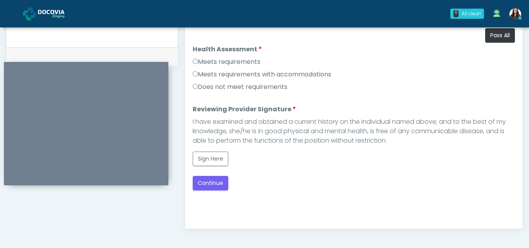
scroll to position [367, 0]
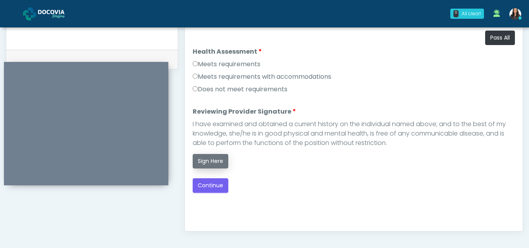
click at [208, 156] on button "Sign Here" at bounding box center [211, 161] width 36 height 14
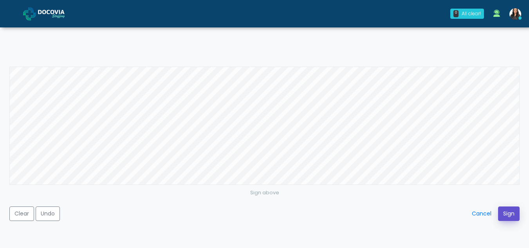
click at [499, 212] on button "Sign" at bounding box center [509, 213] width 22 height 14
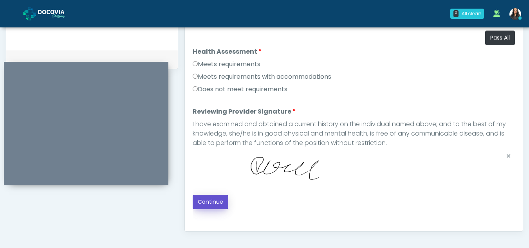
click at [214, 197] on button "Continue" at bounding box center [211, 202] width 36 height 14
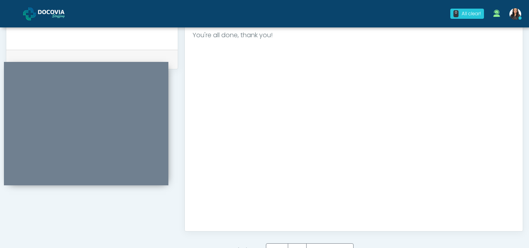
scroll to position [470, 0]
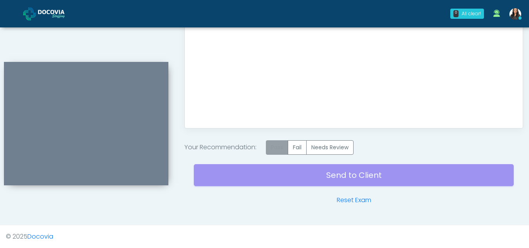
click at [275, 147] on label "Pass" at bounding box center [277, 147] width 22 height 14
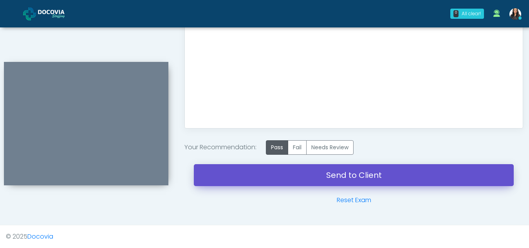
click at [362, 172] on link "Send to Client" at bounding box center [354, 175] width 320 height 22
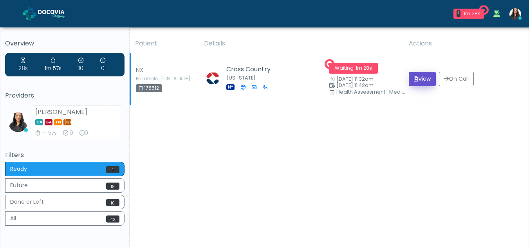
click at [419, 78] on button "View" at bounding box center [422, 79] width 27 height 14
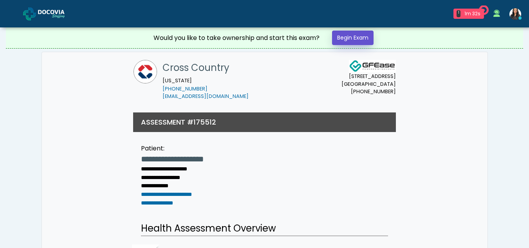
click at [342, 39] on link "Begin Exam" at bounding box center [353, 38] width 42 height 14
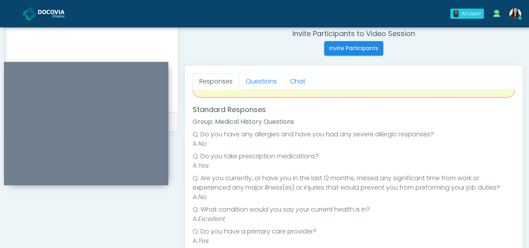
scroll to position [300, 0]
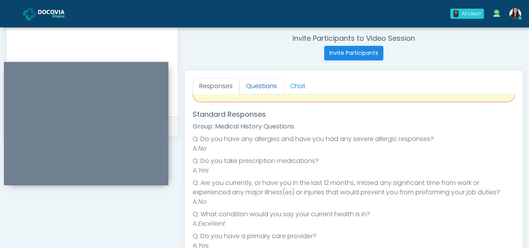
click at [270, 87] on link "Questions" at bounding box center [261, 86] width 44 height 16
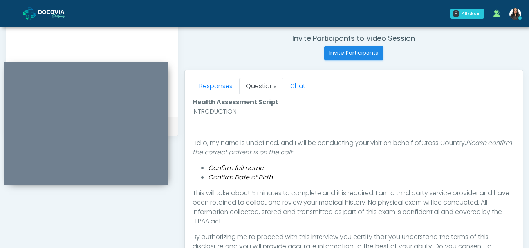
scroll to position [0, 0]
click at [270, 87] on link "Questions" at bounding box center [261, 86] width 44 height 16
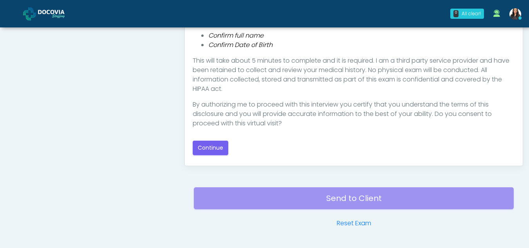
scroll to position [433, 0]
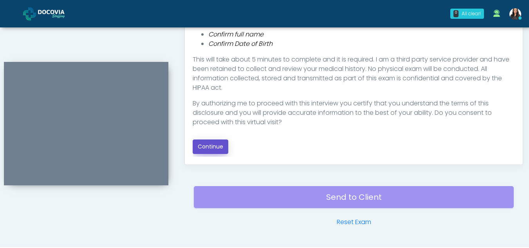
click at [216, 149] on button "Continue" at bounding box center [211, 146] width 36 height 14
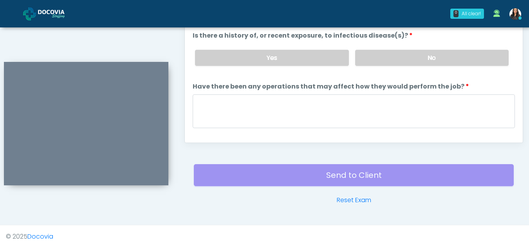
drag, startPoint x: 357, startPoint y: 164, endPoint x: 356, endPoint y: 127, distance: 36.8
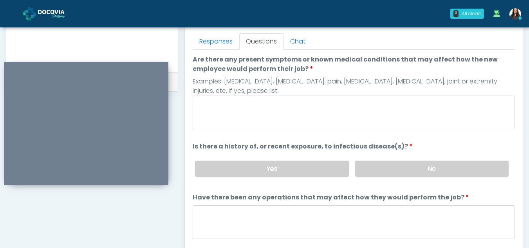
scroll to position [343, 0]
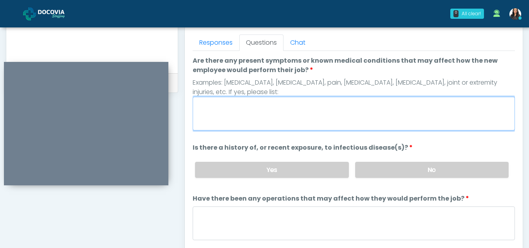
click at [250, 101] on textarea "Are there any present symptoms or known medical conditions that may affect how …" at bounding box center [354, 114] width 322 height 34
type textarea "**"
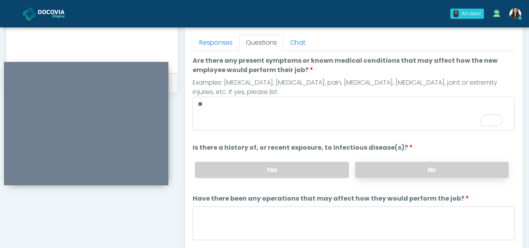
click at [421, 175] on label "No" at bounding box center [432, 170] width 154 height 16
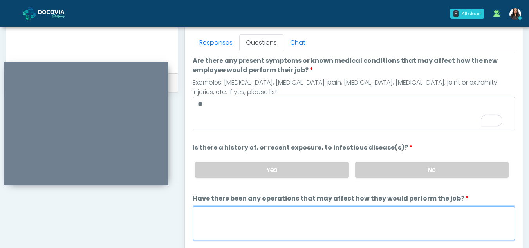
click at [251, 218] on textarea "Have there been any operations that may affect how they would perform the job?" at bounding box center [354, 223] width 322 height 34
type textarea "**"
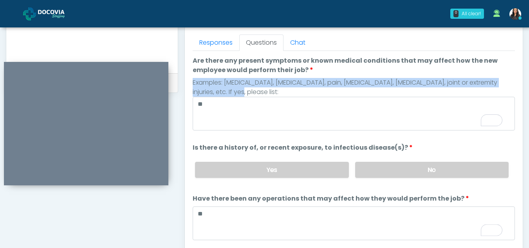
drag, startPoint x: 516, startPoint y: 74, endPoint x: 522, endPoint y: 97, distance: 23.8
click at [522, 97] on div "Responses Questions Chat Health Assessment Script INTRODUCTION Hello, my name i…" at bounding box center [354, 141] width 338 height 228
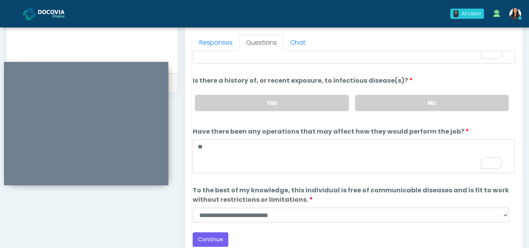
scroll to position [67, 0]
click at [275, 224] on div "Loading... Connecting to your agent... Please wait while we prepare your person…" at bounding box center [354, 118] width 322 height 258
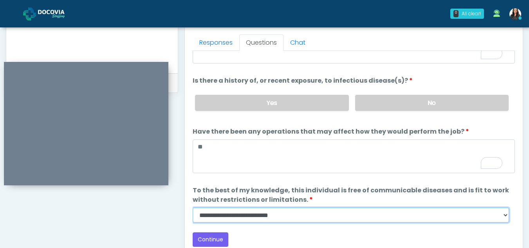
click at [509, 214] on select "**********" at bounding box center [351, 215] width 316 height 15
select select "******"
click at [193, 208] on select "**********" at bounding box center [351, 215] width 316 height 15
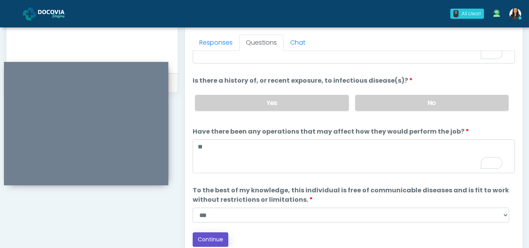
click at [219, 235] on button "Continue" at bounding box center [211, 239] width 36 height 14
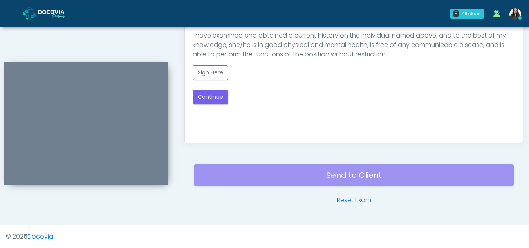
scroll to position [358, 0]
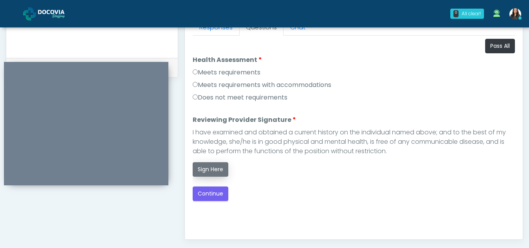
click at [212, 173] on button "Sign Here" at bounding box center [211, 169] width 36 height 14
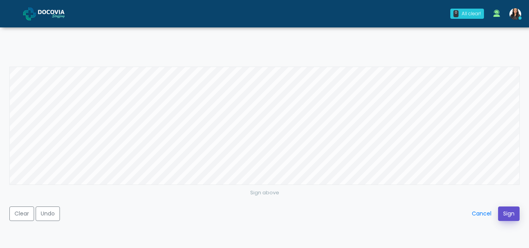
click at [509, 208] on button "Sign" at bounding box center [509, 213] width 22 height 14
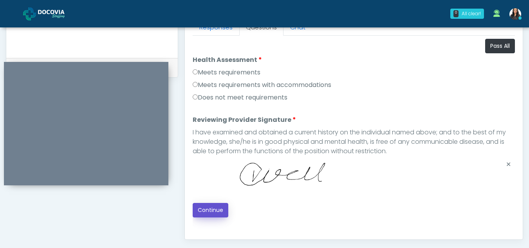
click at [215, 211] on button "Continue" at bounding box center [211, 210] width 36 height 14
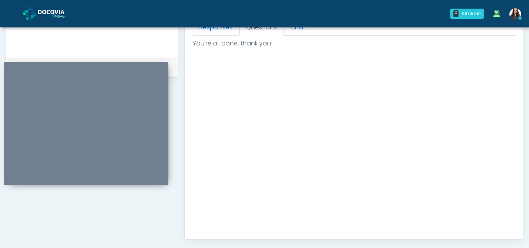
scroll to position [470, 0]
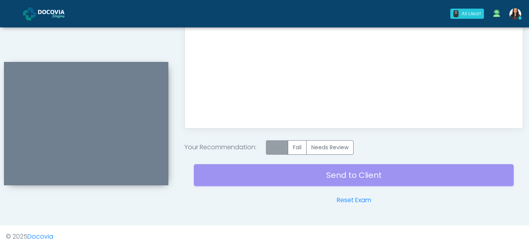
click at [276, 154] on label "Pass" at bounding box center [277, 147] width 22 height 14
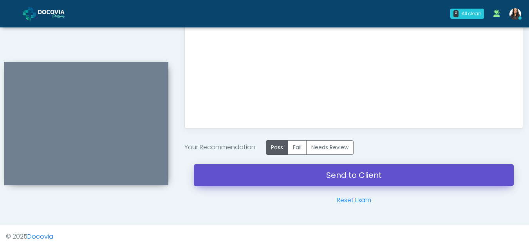
click at [342, 178] on link "Send to Client" at bounding box center [354, 175] width 320 height 22
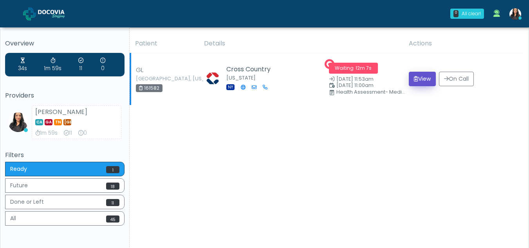
click at [422, 80] on button "View" at bounding box center [422, 79] width 27 height 14
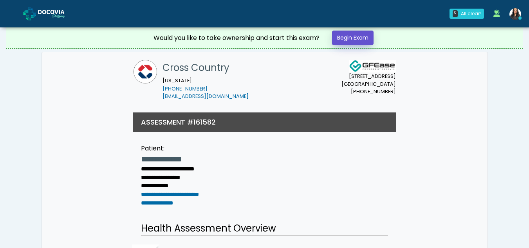
click at [363, 38] on link "Begin Exam" at bounding box center [353, 38] width 42 height 14
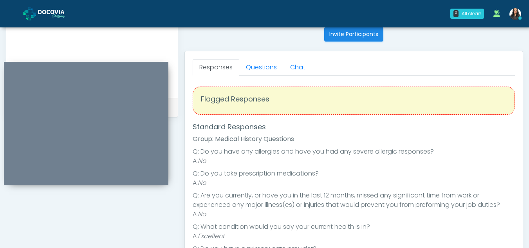
scroll to position [313, 0]
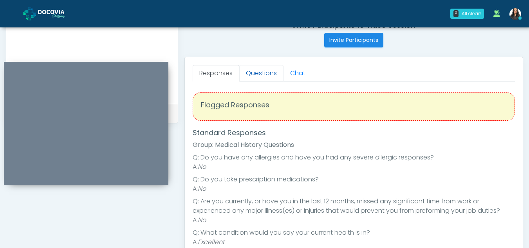
click at [277, 78] on link "Questions" at bounding box center [261, 73] width 44 height 16
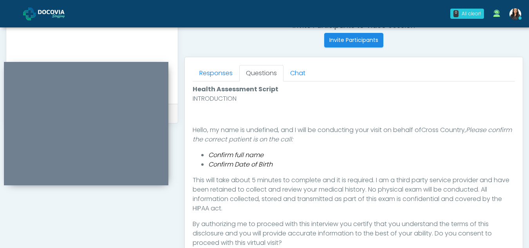
scroll to position [455, 0]
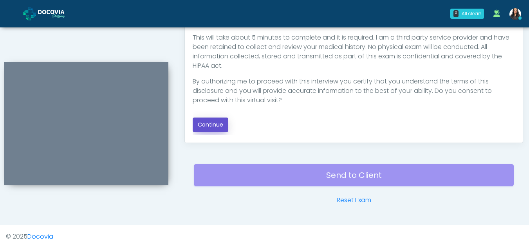
click at [220, 125] on button "Continue" at bounding box center [211, 125] width 36 height 14
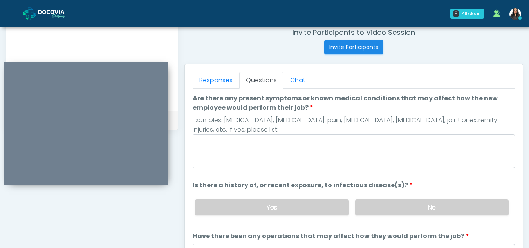
scroll to position [303, 0]
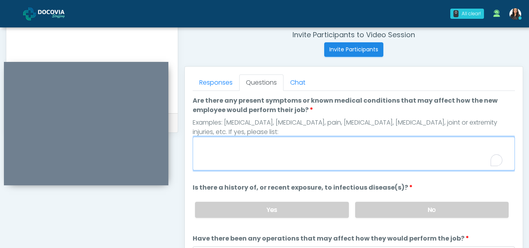
click at [237, 165] on textarea "Are there any present symptoms or known medical conditions that may affect how …" at bounding box center [354, 154] width 322 height 34
type textarea "**"
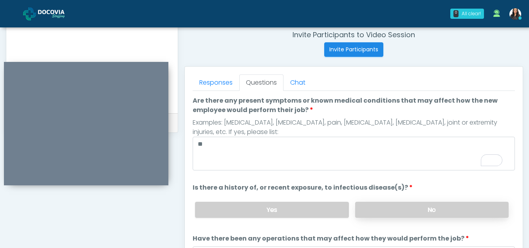
click at [455, 206] on label "No" at bounding box center [432, 210] width 154 height 16
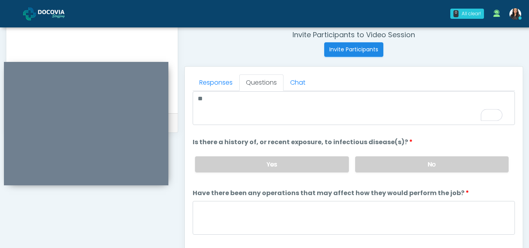
scroll to position [67, 0]
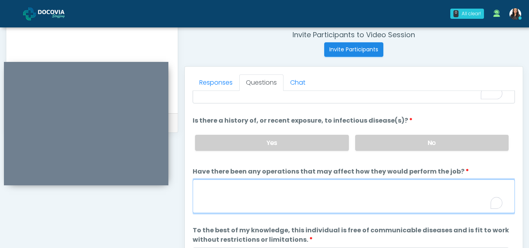
click at [248, 200] on textarea "Have there been any operations that may affect how they would perform the job?" at bounding box center [354, 196] width 322 height 34
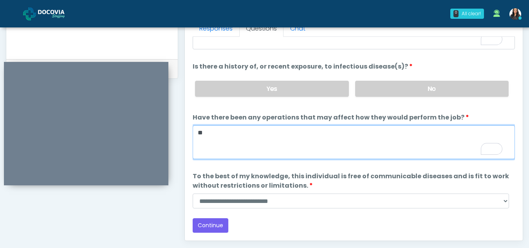
scroll to position [358, 0]
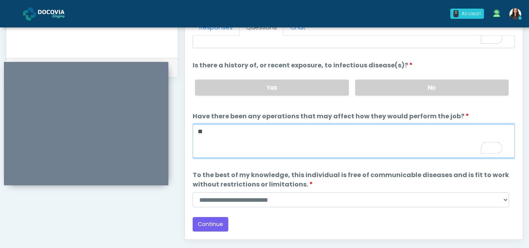
type textarea "**"
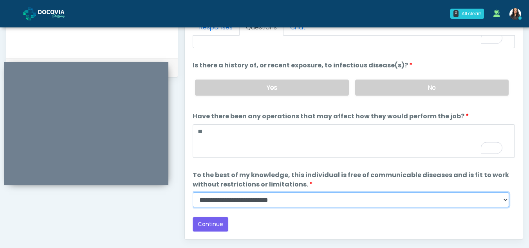
click at [503, 202] on select "**********" at bounding box center [351, 199] width 316 height 15
select select "******"
click at [193, 192] on select "**********" at bounding box center [351, 199] width 316 height 15
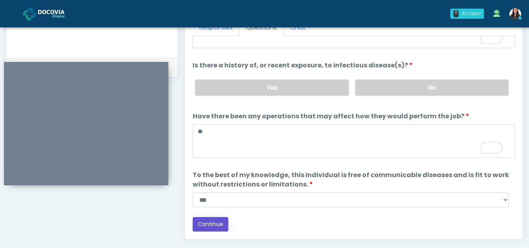
click at [212, 221] on button "Continue" at bounding box center [211, 224] width 36 height 14
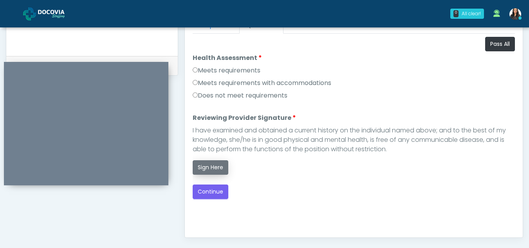
scroll to position [343, 0]
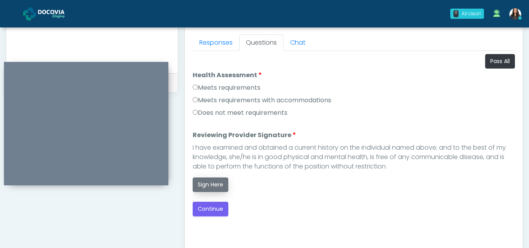
click at [213, 183] on button "Sign Here" at bounding box center [211, 184] width 36 height 14
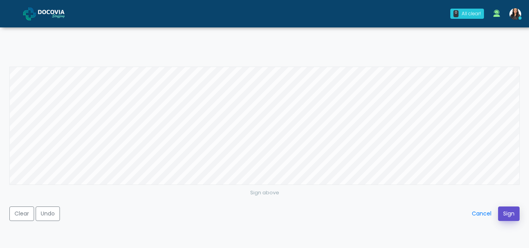
click at [509, 212] on button "Sign" at bounding box center [509, 213] width 22 height 14
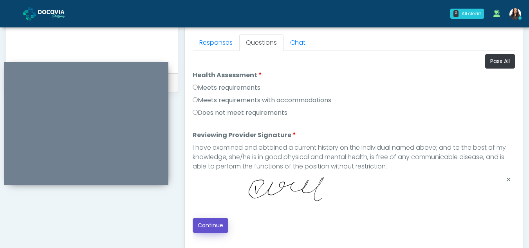
click at [216, 225] on button "Continue" at bounding box center [211, 225] width 36 height 14
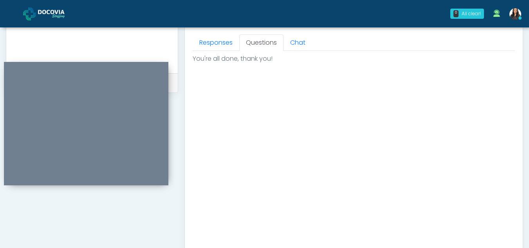
scroll to position [470, 0]
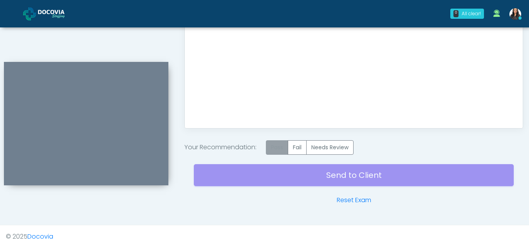
click at [277, 146] on label "Pass" at bounding box center [277, 147] width 22 height 14
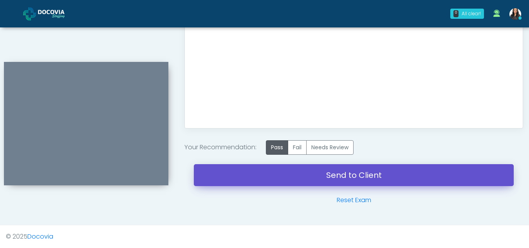
click at [359, 171] on link "Send to Client" at bounding box center [354, 175] width 320 height 22
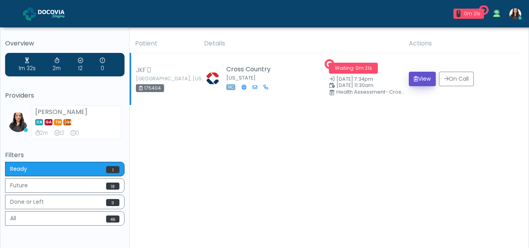
click at [424, 78] on button "View" at bounding box center [422, 79] width 27 height 14
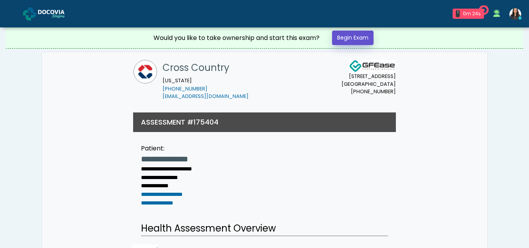
click at [359, 38] on link "Begin Exam" at bounding box center [353, 38] width 42 height 14
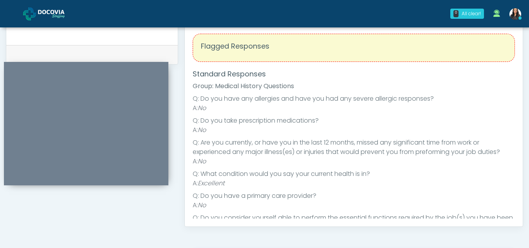
scroll to position [309, 0]
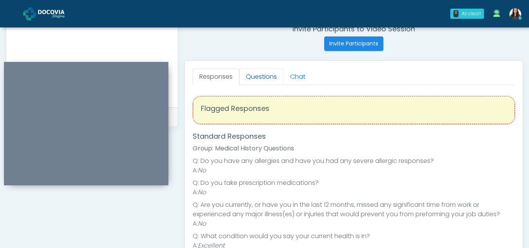
click at [266, 72] on link "Questions" at bounding box center [261, 77] width 44 height 16
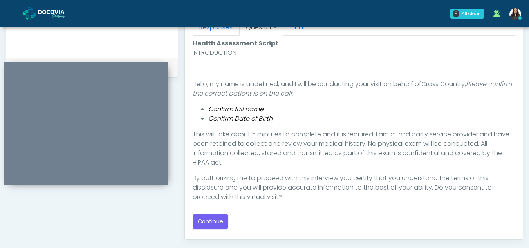
scroll to position [362, 0]
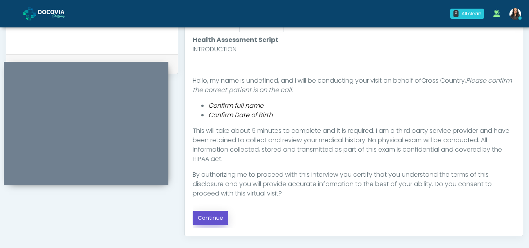
click at [200, 213] on button "Continue" at bounding box center [211, 218] width 36 height 14
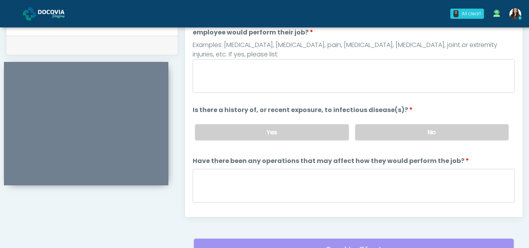
scroll to position [355, 0]
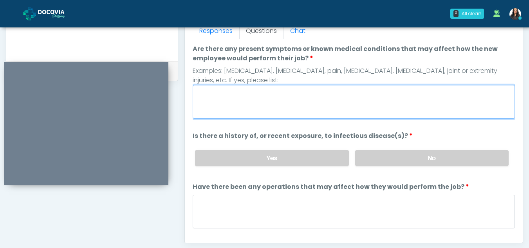
click at [226, 98] on textarea "Are there any present symptoms or known medical conditions that may affect how …" at bounding box center [354, 102] width 322 height 34
type textarea "**"
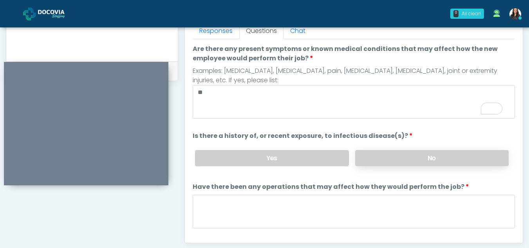
click at [376, 161] on label "No" at bounding box center [432, 158] width 154 height 16
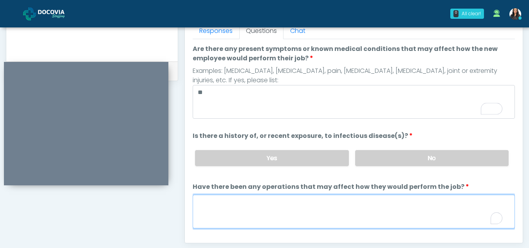
click at [197, 213] on textarea "Have there been any operations that may affect how they would perform the job?" at bounding box center [354, 212] width 322 height 34
type textarea "**"
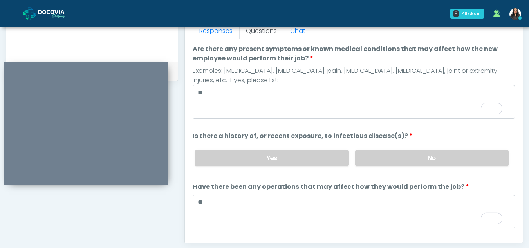
scroll to position [67, 0]
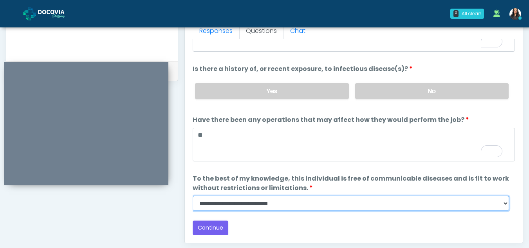
click at [502, 202] on select "**********" at bounding box center [351, 203] width 316 height 15
select select "******"
click at [193, 196] on select "**********" at bounding box center [351, 203] width 316 height 15
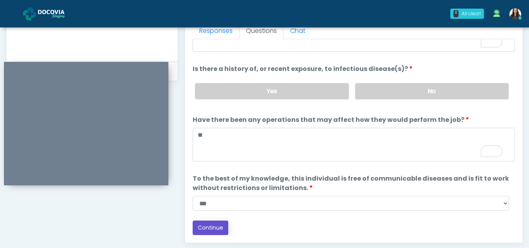
click at [214, 226] on button "Continue" at bounding box center [211, 228] width 36 height 14
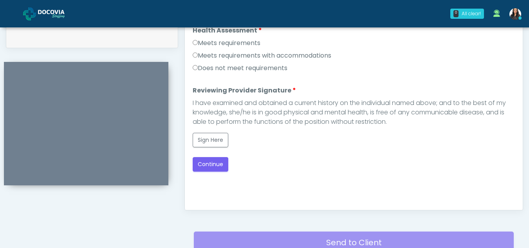
scroll to position [350, 0]
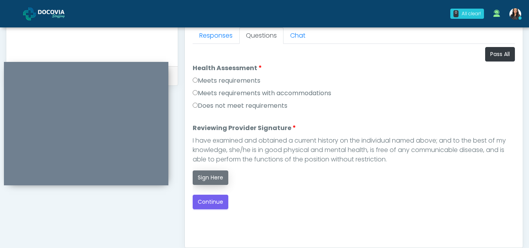
click at [210, 183] on button "Sign Here" at bounding box center [211, 177] width 36 height 14
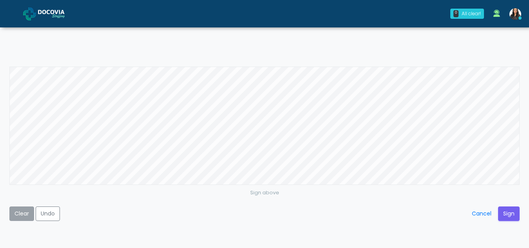
click at [11, 210] on button "Clear" at bounding box center [21, 213] width 25 height 14
click at [512, 217] on button "Sign" at bounding box center [509, 213] width 22 height 14
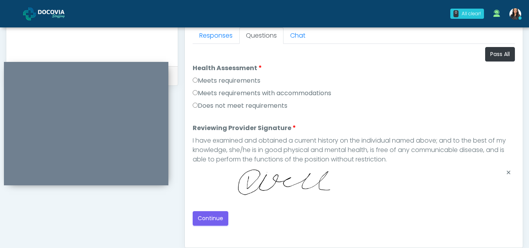
click at [188, 221] on div "Responses Questions Chat Health Assessment Script INTRODUCTION Hello, my name i…" at bounding box center [354, 134] width 338 height 228
click at [217, 214] on button "Continue" at bounding box center [211, 218] width 36 height 14
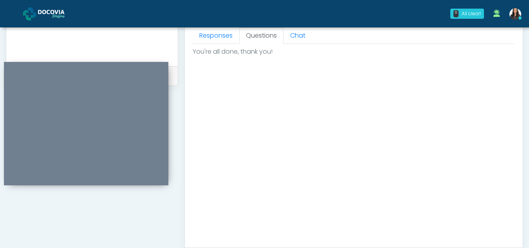
scroll to position [470, 0]
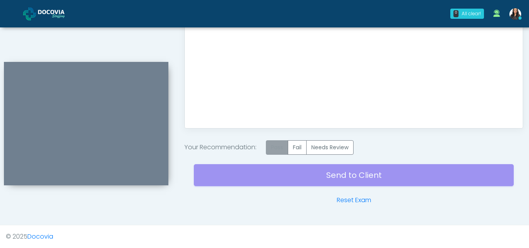
click at [285, 143] on label "Pass" at bounding box center [277, 147] width 22 height 14
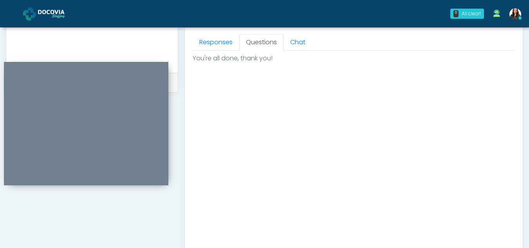
scroll to position [446, 0]
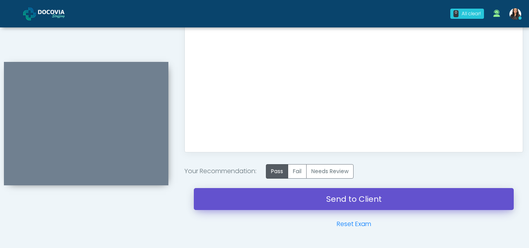
click at [333, 197] on link "Send to Client" at bounding box center [354, 199] width 320 height 22
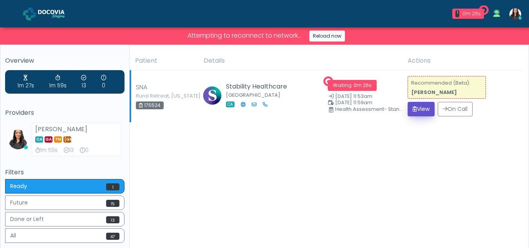
click at [415, 111] on button "View" at bounding box center [421, 109] width 27 height 14
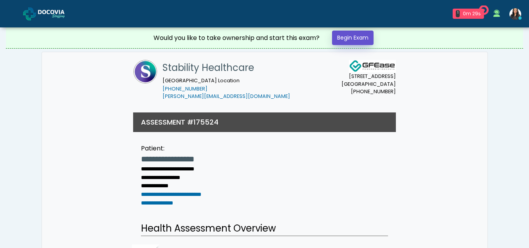
click at [345, 38] on link "Begin Exam" at bounding box center [353, 38] width 42 height 14
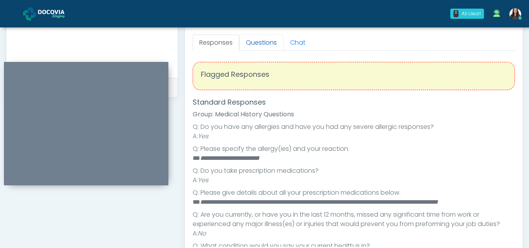
click at [272, 40] on link "Questions" at bounding box center [261, 42] width 44 height 16
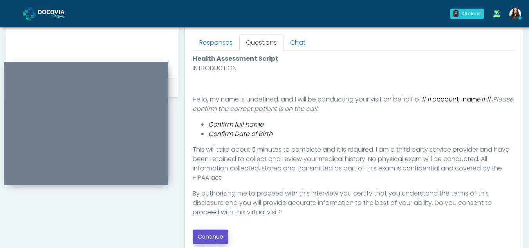
click at [215, 237] on button "Continue" at bounding box center [211, 237] width 36 height 14
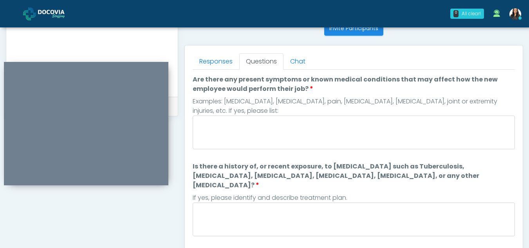
scroll to position [323, 0]
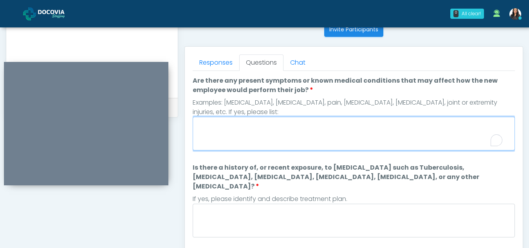
click at [232, 130] on textarea "Are there any present symptoms or known medical conditions that may affect how …" at bounding box center [354, 134] width 322 height 34
type textarea "**"
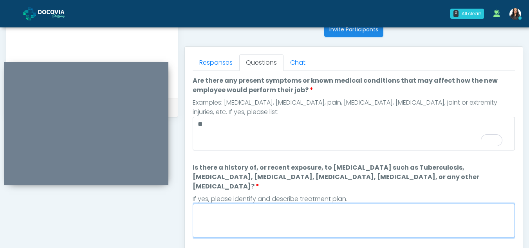
click at [248, 216] on textarea "Is there a history of, or recent exposure, to infectious diseases such as Tuber…" at bounding box center [354, 221] width 322 height 34
type textarea "**"
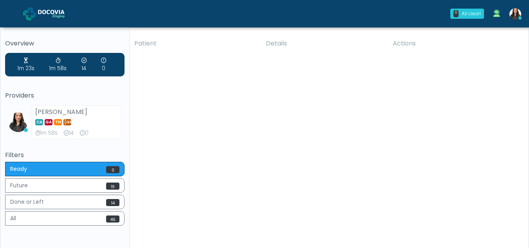
click at [226, 128] on div "Patient Details Actions SNA Rural Retreat, [US_STATE] 175524 Stability Healthca…" at bounding box center [326, 145] width 393 height 223
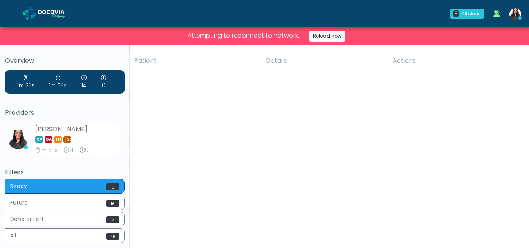
click at [303, 120] on div "Patient Details Actions SNA Rural Retreat, Virginia 175524 Stability Healthcare…" at bounding box center [326, 162] width 393 height 223
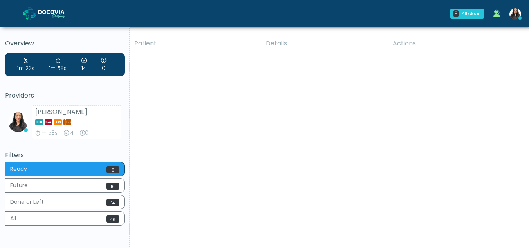
click at [241, 127] on div "Patient Details Actions SNA Rural Retreat, [US_STATE] 175524 Stability Healthca…" at bounding box center [326, 145] width 393 height 223
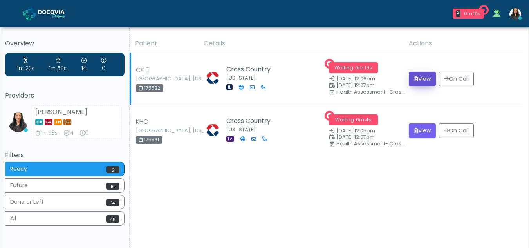
click at [420, 75] on button "View" at bounding box center [422, 79] width 27 height 14
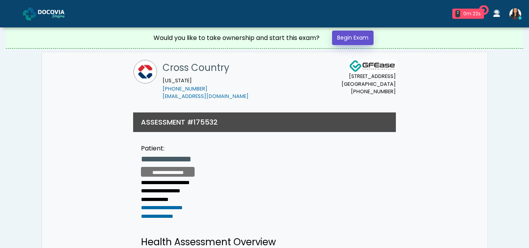
click at [346, 38] on link "Begin Exam" at bounding box center [353, 38] width 42 height 14
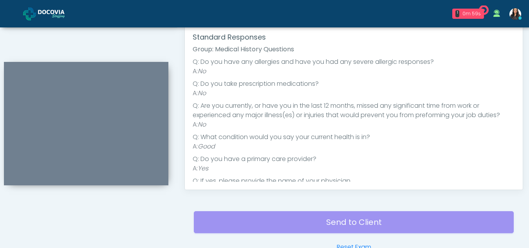
scroll to position [410, 0]
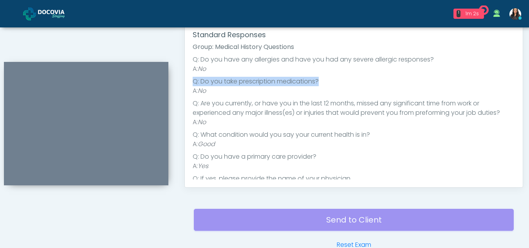
drag, startPoint x: 517, startPoint y: 71, endPoint x: 521, endPoint y: 86, distance: 15.1
click at [521, 86] on div "Responses Questions Chat Health Assessment Script INTRODUCTION Hello, my name i…" at bounding box center [354, 73] width 338 height 228
click at [455, 77] on li "Q: Do you take prescription medications?" at bounding box center [354, 81] width 322 height 9
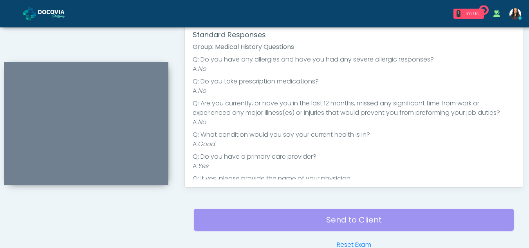
click at [512, 57] on div "Health Assessment Script INTRODUCTION Hello, my name is undefined, and I will b…" at bounding box center [354, 82] width 322 height 196
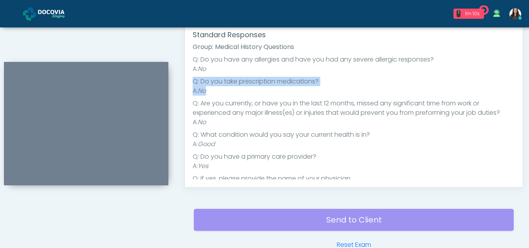
drag, startPoint x: 505, startPoint y: 65, endPoint x: 508, endPoint y: 98, distance: 33.0
click at [508, 98] on ul "**********" at bounding box center [354, 155] width 322 height 201
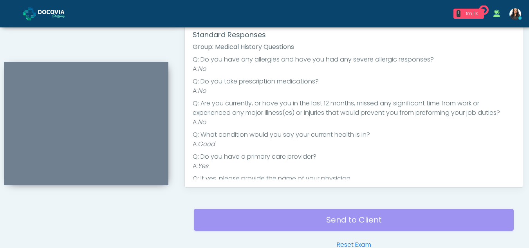
click at [467, 149] on ul "**********" at bounding box center [354, 155] width 322 height 201
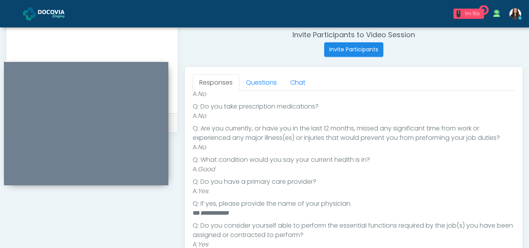
scroll to position [302, 0]
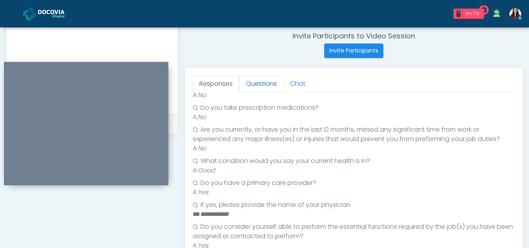
click at [260, 87] on link "Questions" at bounding box center [261, 84] width 44 height 16
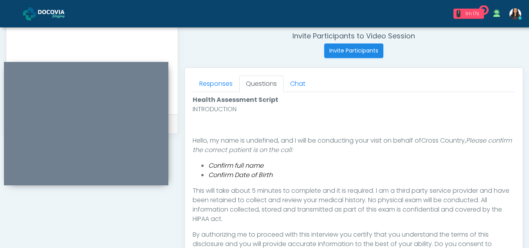
scroll to position [0, 0]
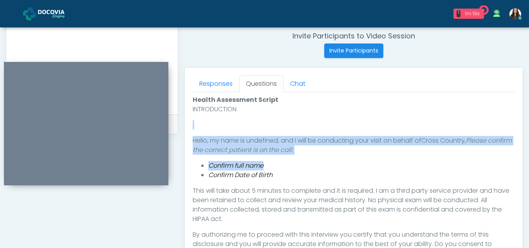
drag, startPoint x: 528, startPoint y: 116, endPoint x: 535, endPoint y: 165, distance: 49.0
click at [529, 165] on html "1 1m 19s Cross Country Waiting - 1m 19s LA View Viral Patel In Exam - 1m 11s IL" at bounding box center [264, 49] width 529 height 703
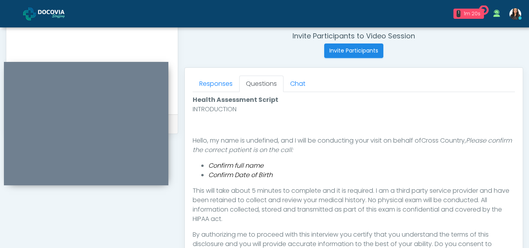
click at [436, 175] on li "Confirm Date of Birth" at bounding box center [361, 174] width 307 height 9
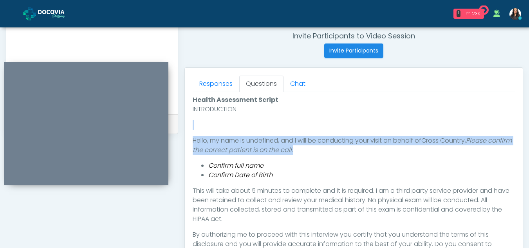
drag, startPoint x: 521, startPoint y: 125, endPoint x: 523, endPoint y: 151, distance: 26.7
click at [523, 151] on div "Responses Questions Chat Health Assessment Script INTRODUCTION Hello, my name i…" at bounding box center [353, 181] width 339 height 229
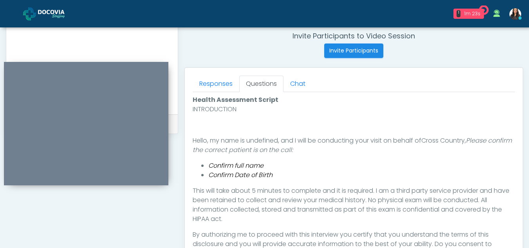
click at [470, 169] on li "Confirm full name" at bounding box center [361, 165] width 307 height 9
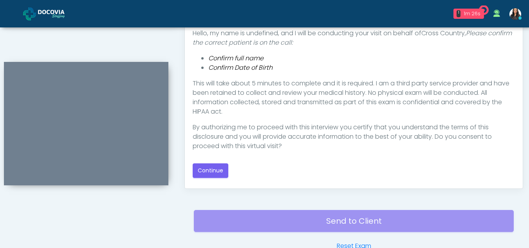
scroll to position [412, 0]
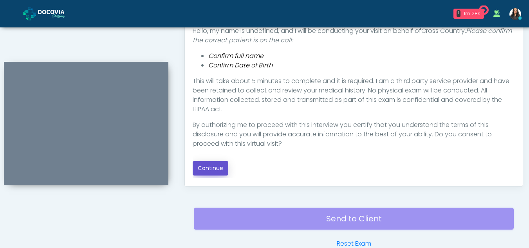
click at [199, 164] on button "Continue" at bounding box center [211, 168] width 36 height 14
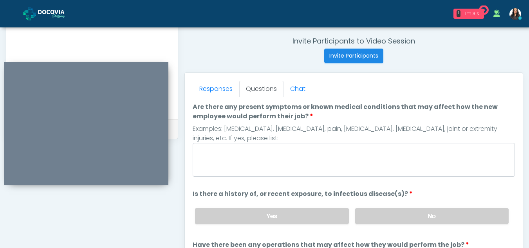
scroll to position [296, 0]
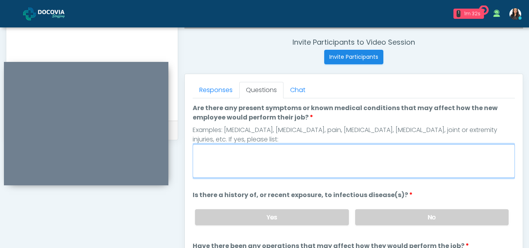
click at [287, 167] on textarea "Are there any present symptoms or known medical conditions that may affect how …" at bounding box center [354, 161] width 322 height 34
type textarea "**"
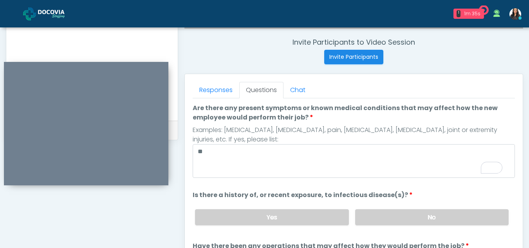
click at [460, 225] on div "Yes No" at bounding box center [352, 217] width 326 height 29
click at [465, 213] on label "No" at bounding box center [432, 217] width 154 height 16
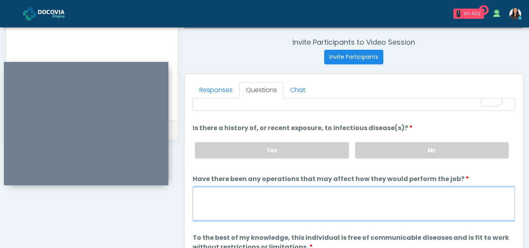
click at [248, 201] on textarea "Have there been any operations that may affect how they would perform the job?" at bounding box center [354, 204] width 322 height 34
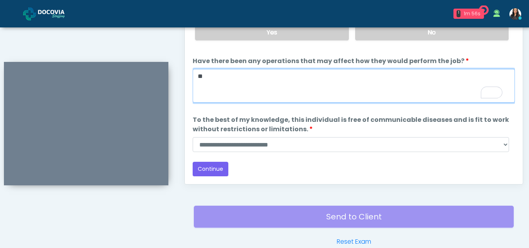
scroll to position [420, 0]
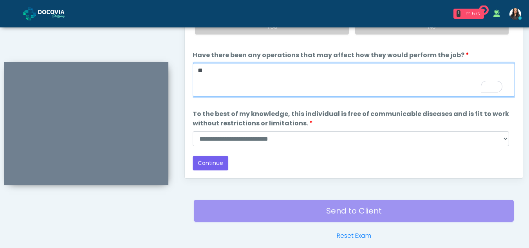
type textarea "**"
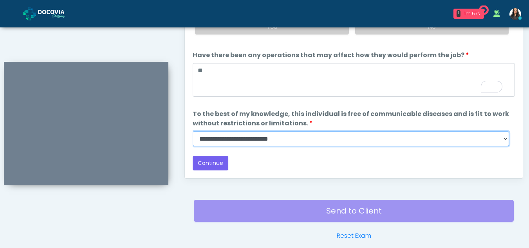
click at [307, 144] on select "**********" at bounding box center [351, 138] width 316 height 15
select select "******"
click at [193, 131] on select "**********" at bounding box center [351, 138] width 316 height 15
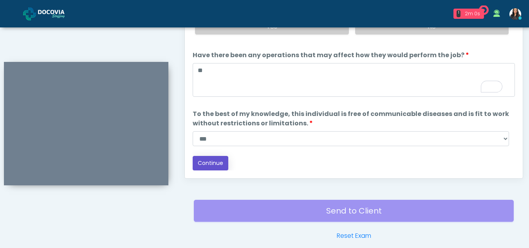
click at [208, 163] on button "Continue" at bounding box center [211, 163] width 36 height 14
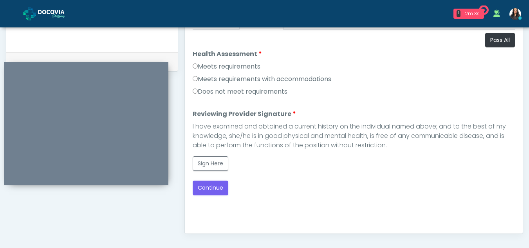
scroll to position [334, 0]
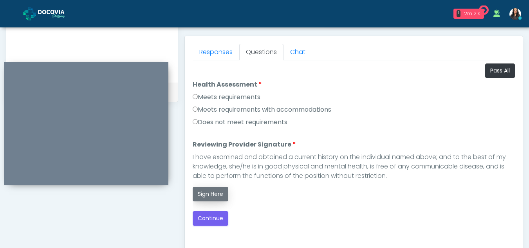
click at [213, 192] on button "Sign Here" at bounding box center [211, 194] width 36 height 14
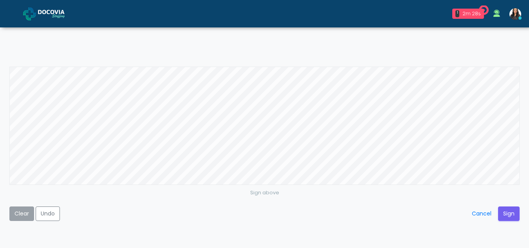
drag, startPoint x: 211, startPoint y: 188, endPoint x: 21, endPoint y: 212, distance: 191.6
click at [21, 212] on button "Clear" at bounding box center [21, 213] width 25 height 14
drag, startPoint x: 372, startPoint y: 57, endPoint x: 44, endPoint y: 213, distance: 363.7
click at [44, 213] on button "Undo" at bounding box center [48, 213] width 24 height 14
click at [482, 209] on button "Cancel" at bounding box center [482, 213] width 30 height 14
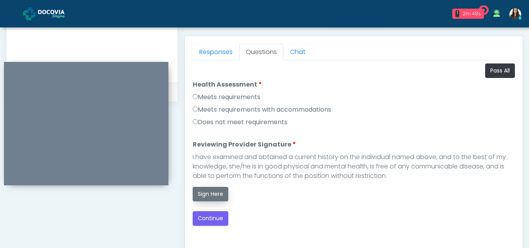
click at [210, 188] on button "Sign Here" at bounding box center [211, 194] width 36 height 14
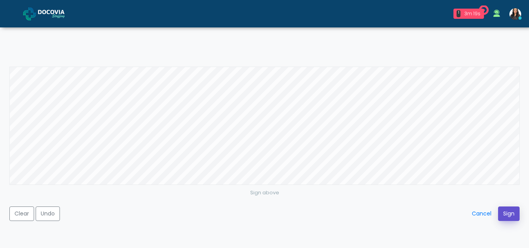
click at [511, 210] on button "Sign" at bounding box center [509, 213] width 22 height 14
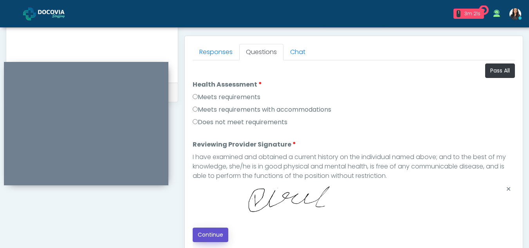
click at [207, 231] on button "Continue" at bounding box center [211, 235] width 36 height 14
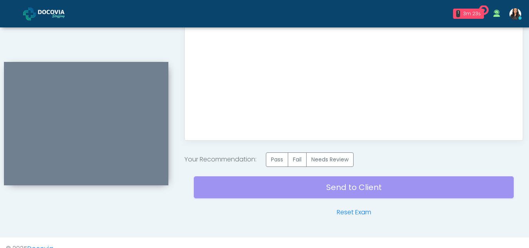
scroll to position [470, 0]
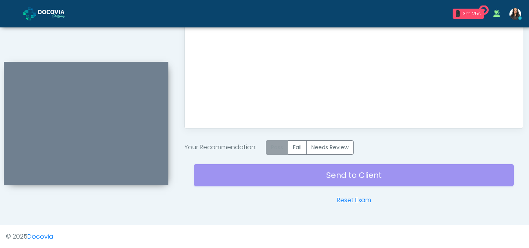
click at [273, 146] on label "Pass" at bounding box center [277, 147] width 22 height 14
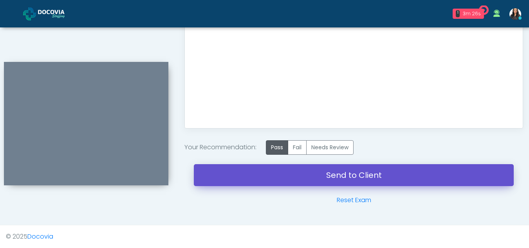
click at [365, 176] on link "Send to Client" at bounding box center [354, 175] width 320 height 22
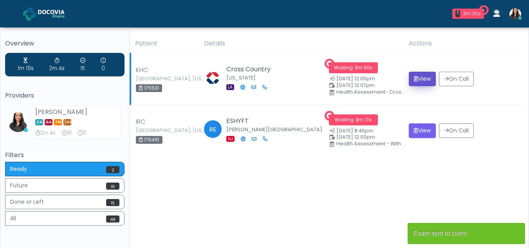
click at [425, 77] on button "View" at bounding box center [422, 79] width 27 height 14
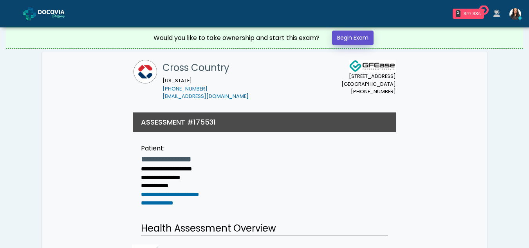
click at [357, 35] on link "Begin Exam" at bounding box center [353, 38] width 42 height 14
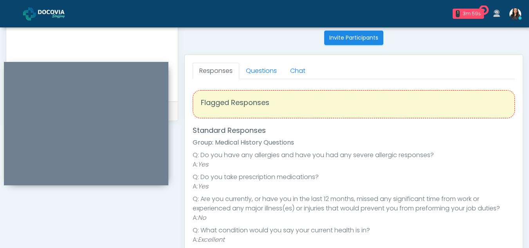
scroll to position [314, 0]
click at [252, 71] on link "Questions" at bounding box center [261, 72] width 44 height 16
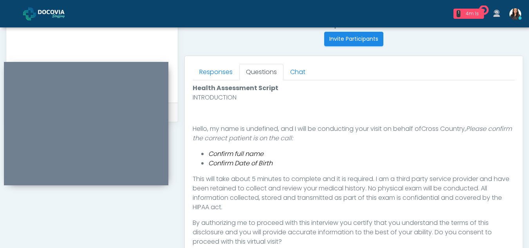
scroll to position [412, 0]
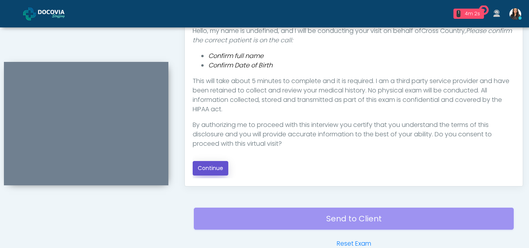
click at [202, 165] on button "Continue" at bounding box center [211, 168] width 36 height 14
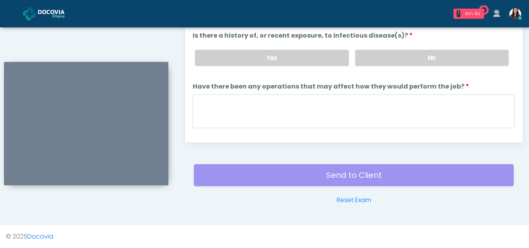
scroll to position [356, 0]
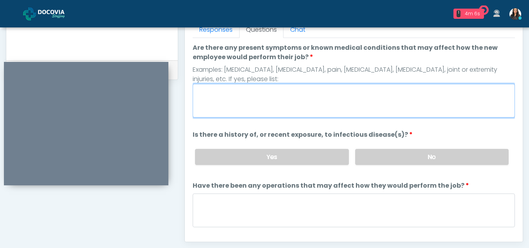
click at [215, 97] on textarea "Are there any present symptoms or known medical conditions that may affect how …" at bounding box center [354, 101] width 322 height 34
type textarea "**"
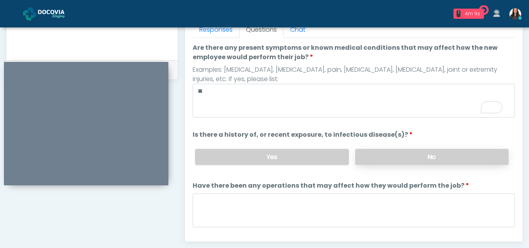
click at [449, 153] on label "No" at bounding box center [432, 157] width 154 height 16
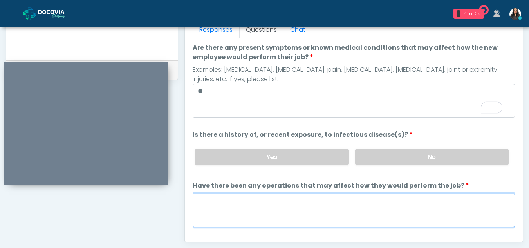
click at [258, 220] on textarea "Have there been any operations that may affect how they would perform the job?" at bounding box center [354, 210] width 322 height 34
type textarea "**"
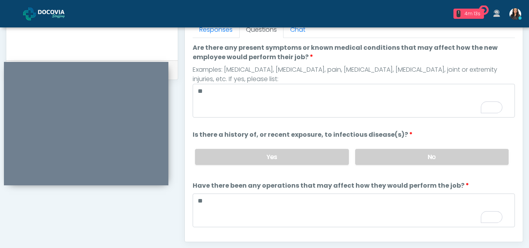
scroll to position [67, 0]
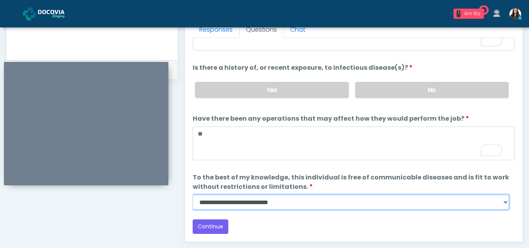
click at [503, 204] on select "**********" at bounding box center [351, 202] width 316 height 15
select select "******"
click at [193, 195] on select "**********" at bounding box center [351, 202] width 316 height 15
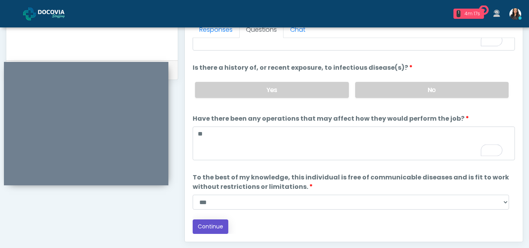
click at [208, 222] on button "Continue" at bounding box center [211, 226] width 36 height 14
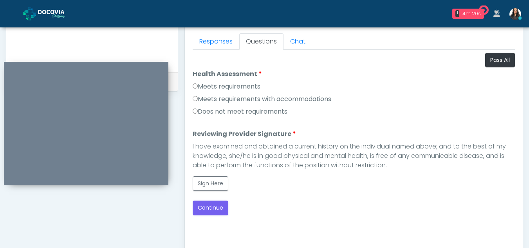
scroll to position [341, 0]
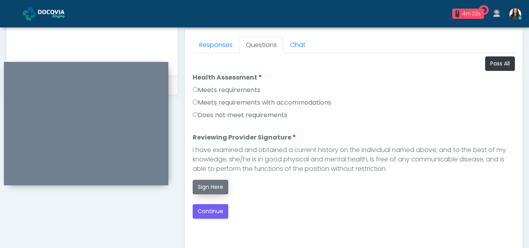
click at [205, 186] on button "Sign Here" at bounding box center [211, 187] width 36 height 14
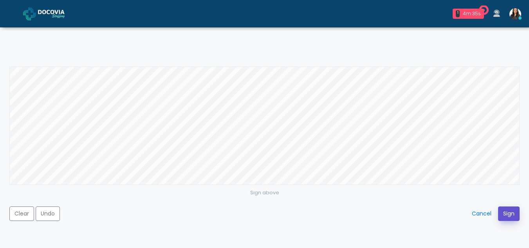
click at [510, 213] on button "Sign" at bounding box center [509, 213] width 22 height 14
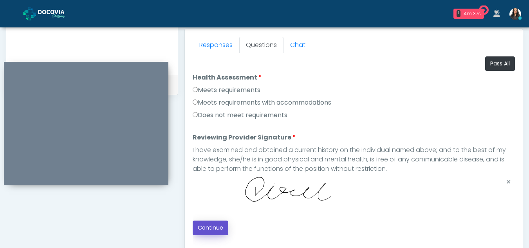
click at [203, 231] on button "Continue" at bounding box center [211, 228] width 36 height 14
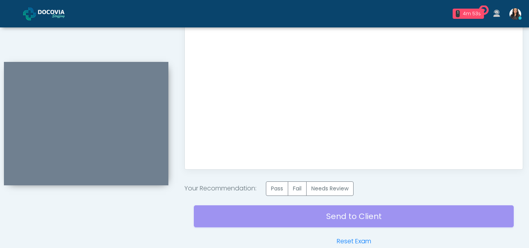
scroll to position [470, 0]
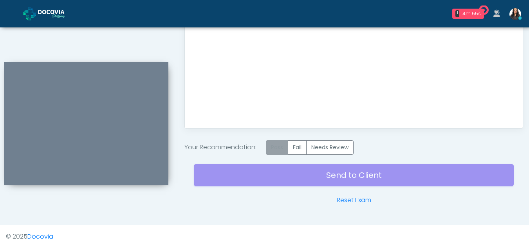
click at [281, 144] on label "Pass" at bounding box center [277, 147] width 22 height 14
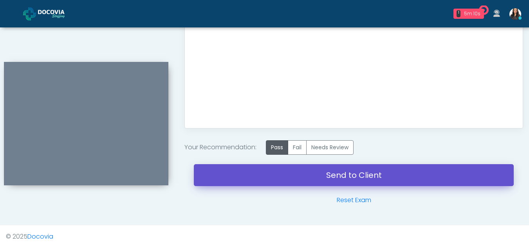
click at [330, 177] on link "Send to Client" at bounding box center [354, 175] width 320 height 22
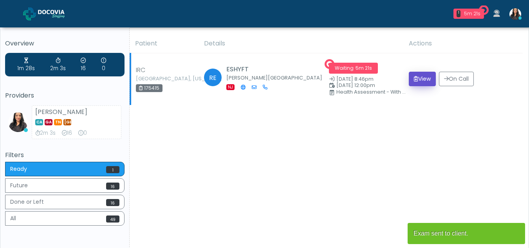
click at [424, 79] on button "View" at bounding box center [422, 79] width 27 height 14
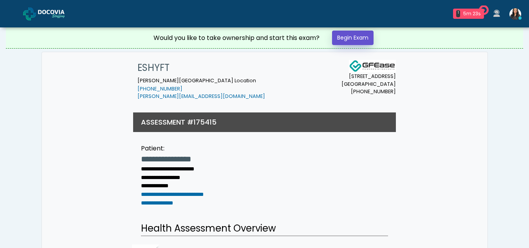
click at [354, 34] on link "Begin Exam" at bounding box center [353, 38] width 42 height 14
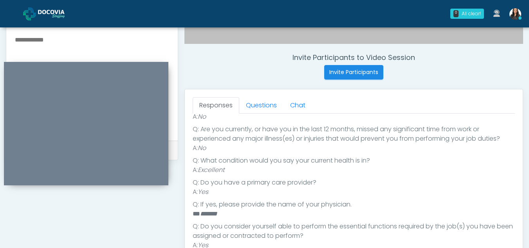
scroll to position [277, 0]
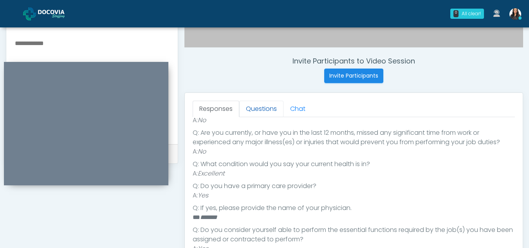
click at [265, 108] on link "Questions" at bounding box center [261, 109] width 44 height 16
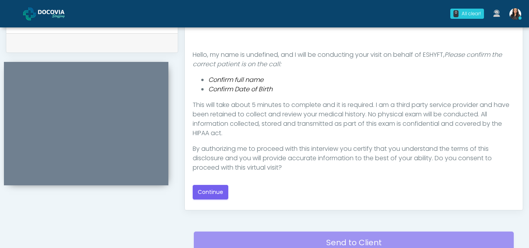
scroll to position [403, 0]
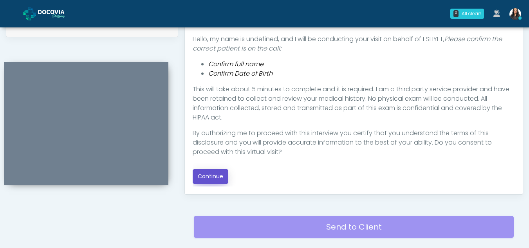
click at [218, 171] on button "Continue" at bounding box center [211, 176] width 36 height 14
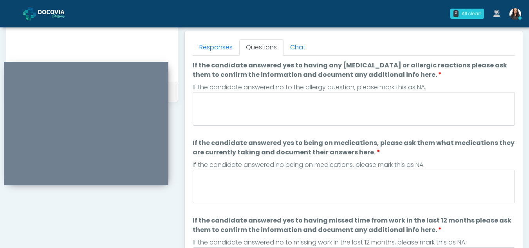
scroll to position [326, 0]
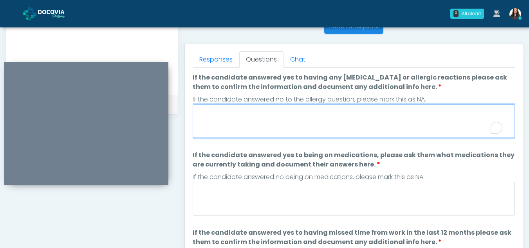
click at [305, 116] on textarea "If the candidate answered yes to having any allergies or allergic reactions ple…" at bounding box center [354, 121] width 322 height 34
type textarea "**"
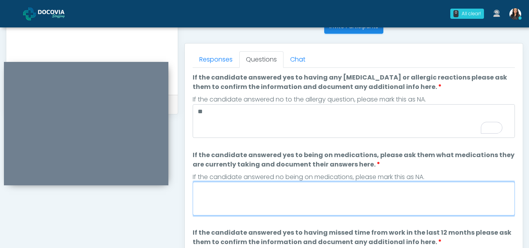
click at [300, 198] on textarea "If the candidate answered yes to being on medications, please ask them what med…" at bounding box center [354, 199] width 322 height 34
type textarea "*"
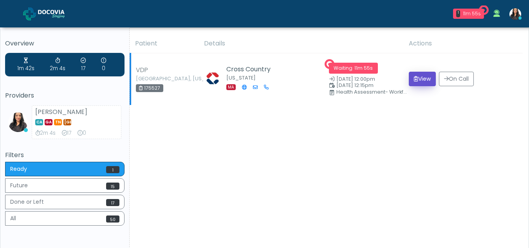
click at [418, 80] on button "View" at bounding box center [422, 79] width 27 height 14
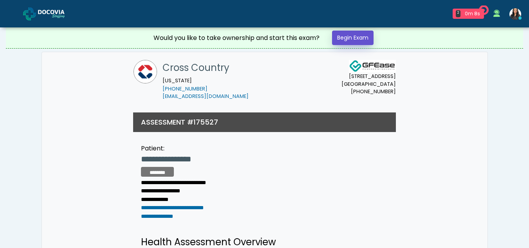
click at [350, 37] on link "Begin Exam" at bounding box center [353, 38] width 42 height 14
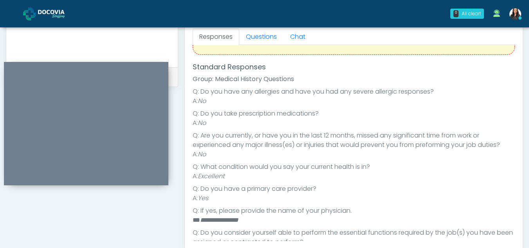
scroll to position [340, 0]
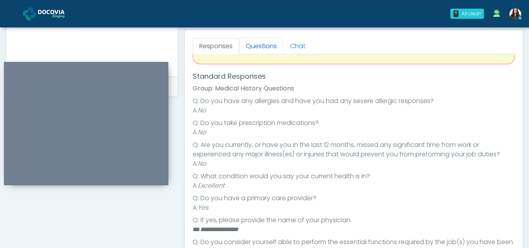
click at [266, 43] on link "Questions" at bounding box center [261, 46] width 44 height 16
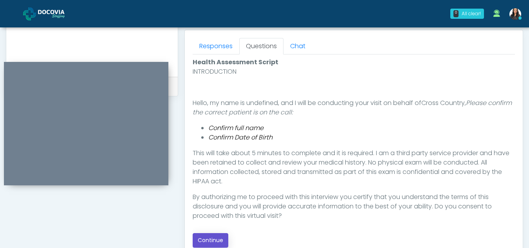
click at [206, 238] on button "Continue" at bounding box center [211, 240] width 36 height 14
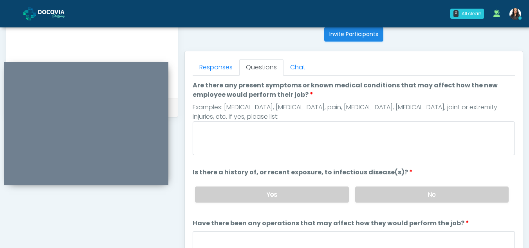
scroll to position [278, 0]
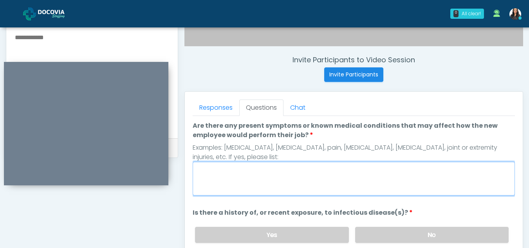
click at [219, 172] on textarea "Are there any present symptoms or known medical conditions that may affect how …" at bounding box center [354, 179] width 322 height 34
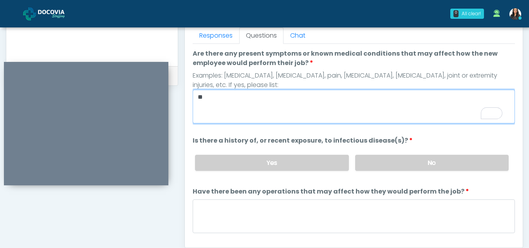
scroll to position [354, 0]
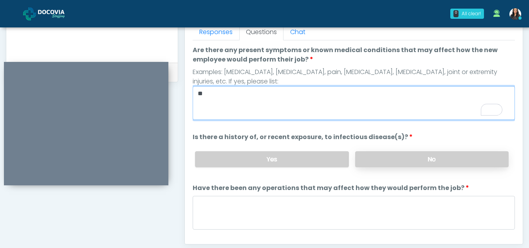
type textarea "**"
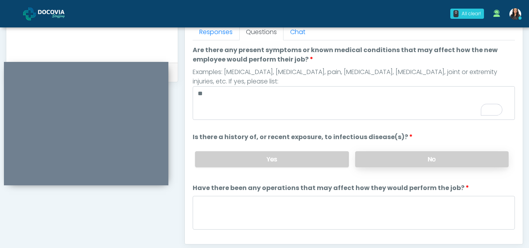
click at [415, 156] on label "No" at bounding box center [432, 159] width 154 height 16
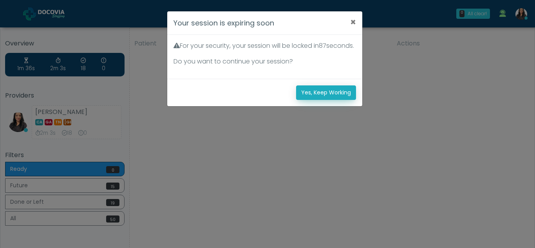
click at [339, 100] on button "Yes, Keep Working" at bounding box center [326, 92] width 60 height 14
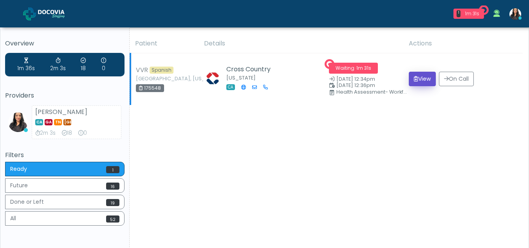
click at [423, 74] on button "View" at bounding box center [422, 79] width 27 height 14
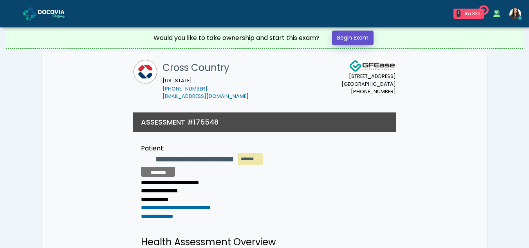
click at [349, 38] on link "Begin Exam" at bounding box center [353, 38] width 42 height 14
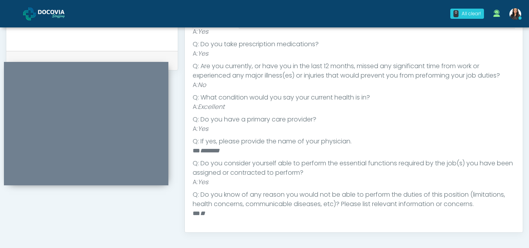
scroll to position [322, 0]
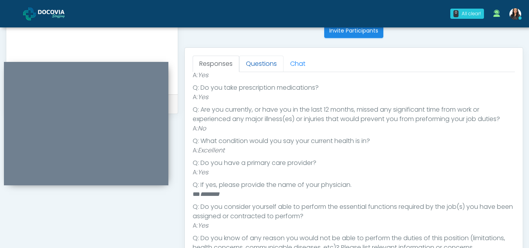
click at [272, 67] on link "Questions" at bounding box center [261, 64] width 44 height 16
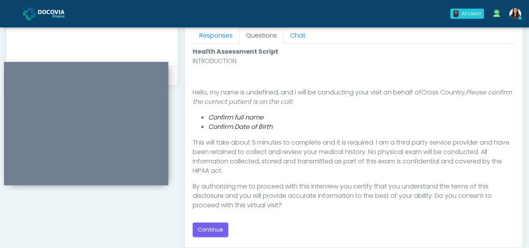
scroll to position [357, 0]
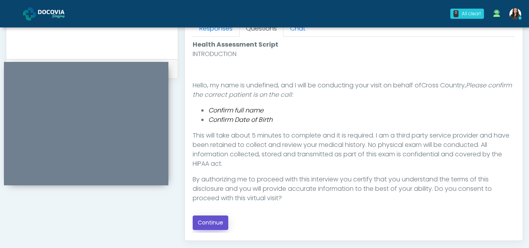
click at [210, 221] on button "Continue" at bounding box center [211, 222] width 36 height 14
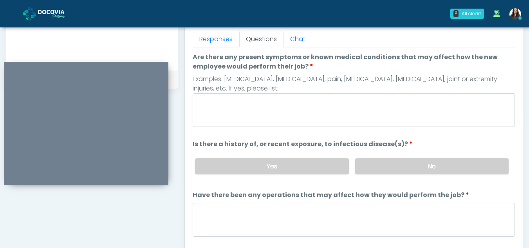
scroll to position [345, 0]
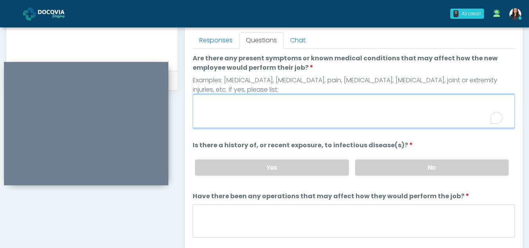
click at [229, 111] on textarea "Are there any present symptoms or known medical conditions that may affect how …" at bounding box center [354, 111] width 322 height 34
type textarea "**"
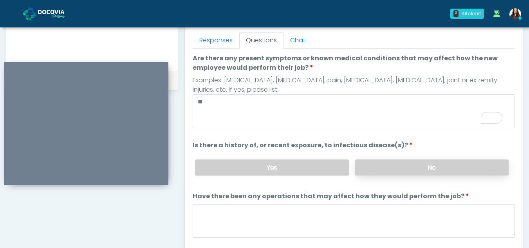
click at [461, 169] on label "No" at bounding box center [432, 167] width 154 height 16
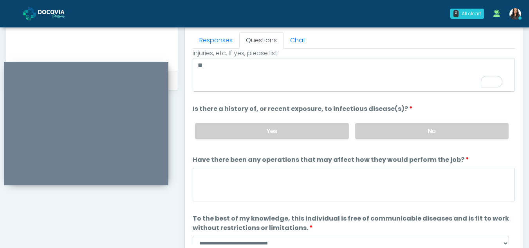
scroll to position [44, 0]
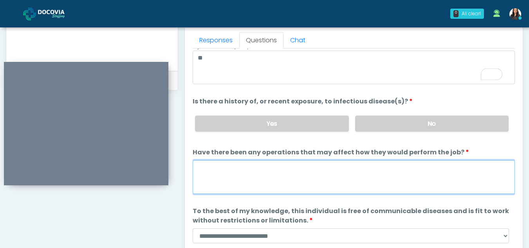
click at [262, 181] on textarea "Have there been any operations that may affect how they would perform the job?" at bounding box center [354, 177] width 322 height 34
type textarea "**"
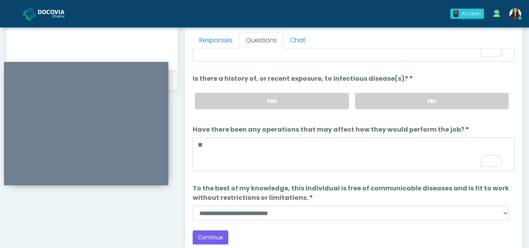
scroll to position [67, 0]
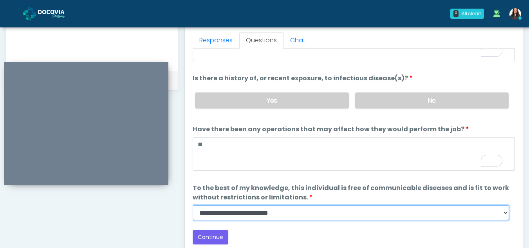
click at [504, 216] on select "**********" at bounding box center [351, 212] width 316 height 15
select select "******"
click at [193, 205] on select "**********" at bounding box center [351, 212] width 316 height 15
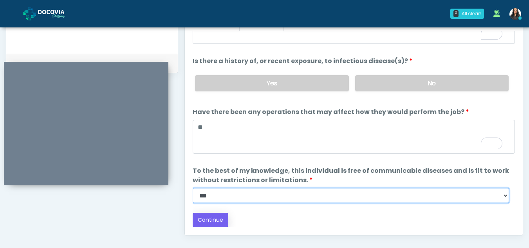
scroll to position [345, 0]
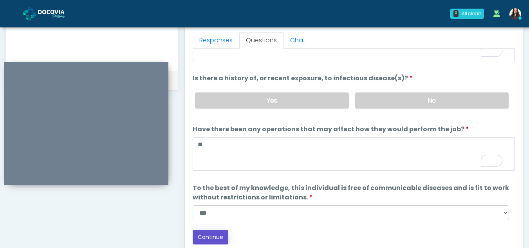
click at [216, 235] on button "Continue" at bounding box center [211, 237] width 36 height 14
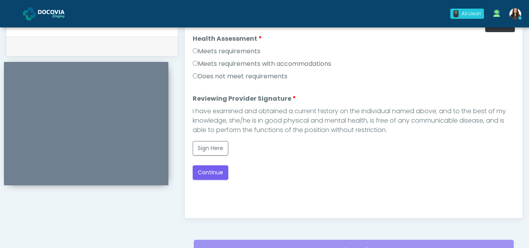
scroll to position [343, 0]
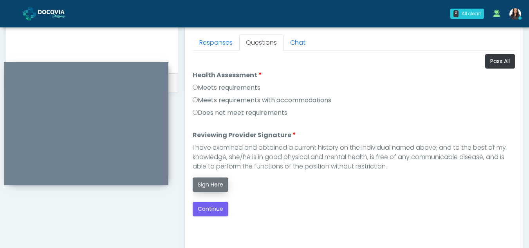
click at [207, 178] on button "Sign Here" at bounding box center [211, 184] width 36 height 14
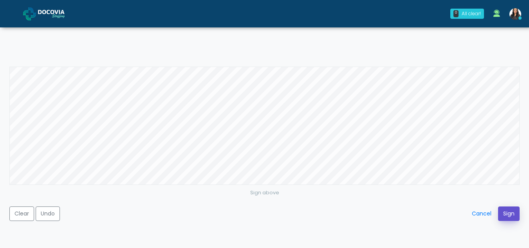
click at [508, 215] on button "Sign" at bounding box center [509, 213] width 22 height 14
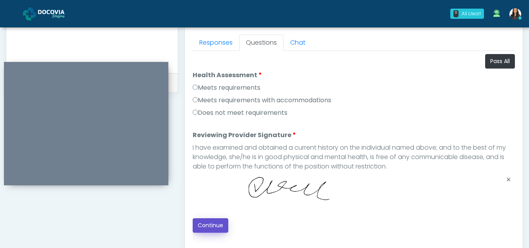
click at [204, 224] on button "Continue" at bounding box center [211, 225] width 36 height 14
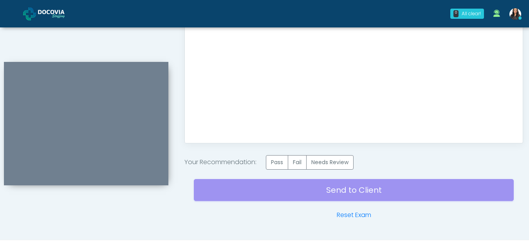
scroll to position [470, 0]
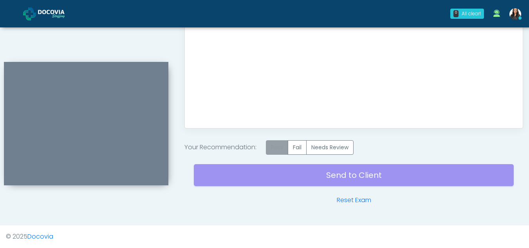
click at [277, 146] on label "Pass" at bounding box center [277, 147] width 22 height 14
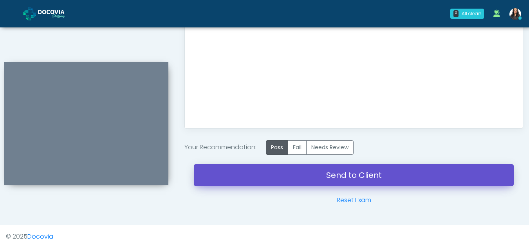
click at [346, 172] on link "Send to Client" at bounding box center [354, 175] width 320 height 22
